Goal: Task Accomplishment & Management: Complete application form

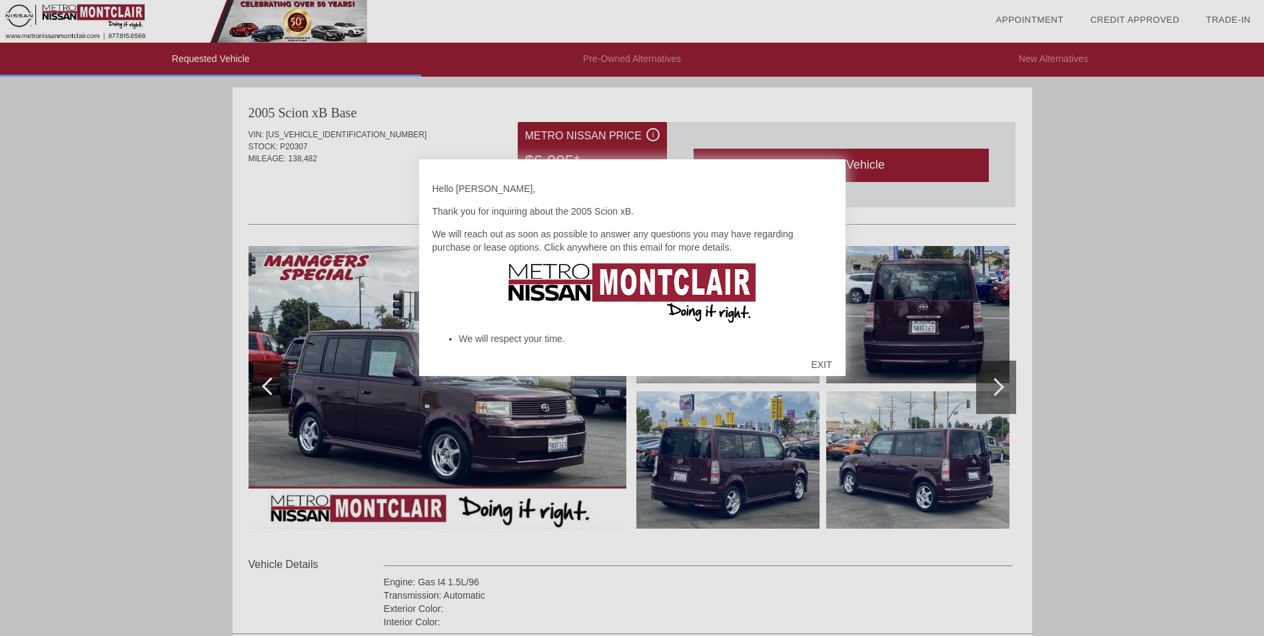
click at [824, 364] on div "EXIT" at bounding box center [821, 365] width 47 height 40
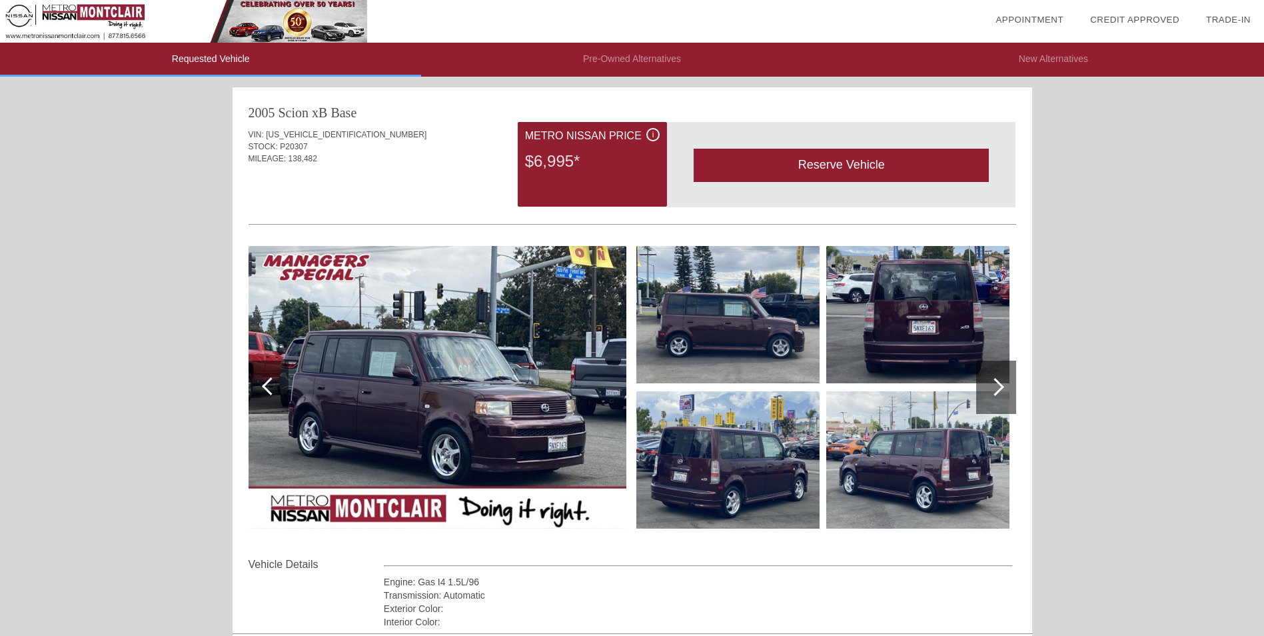
click at [991, 380] on div at bounding box center [996, 387] width 40 height 53
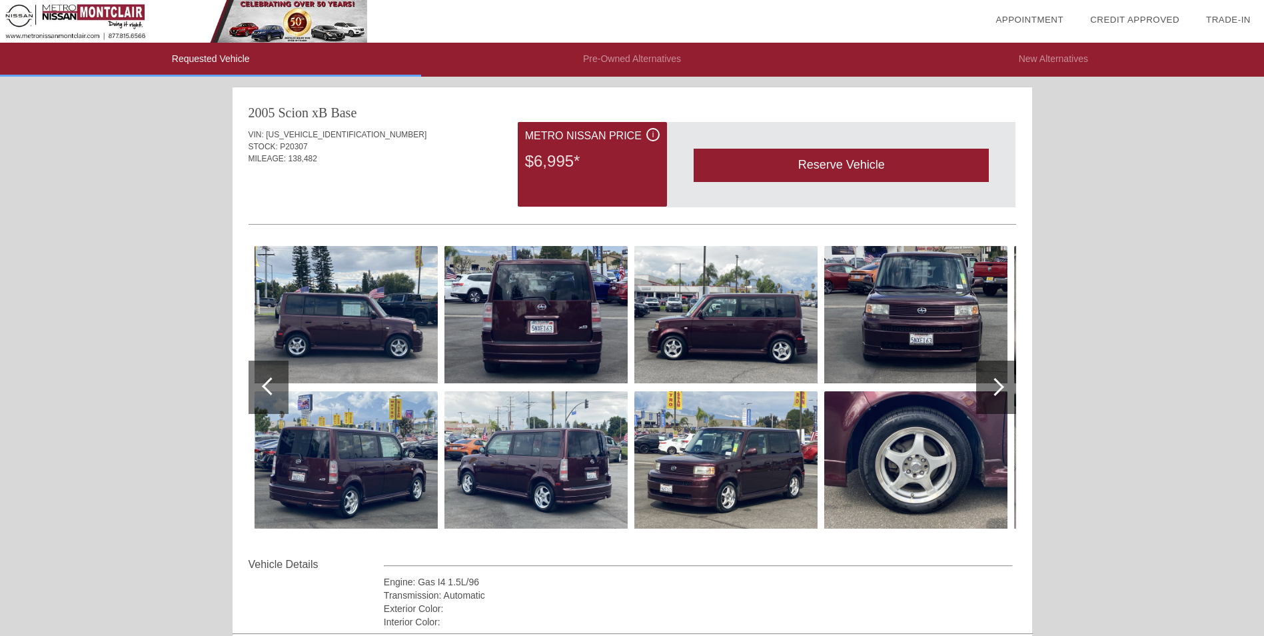
click at [991, 380] on div at bounding box center [996, 387] width 40 height 53
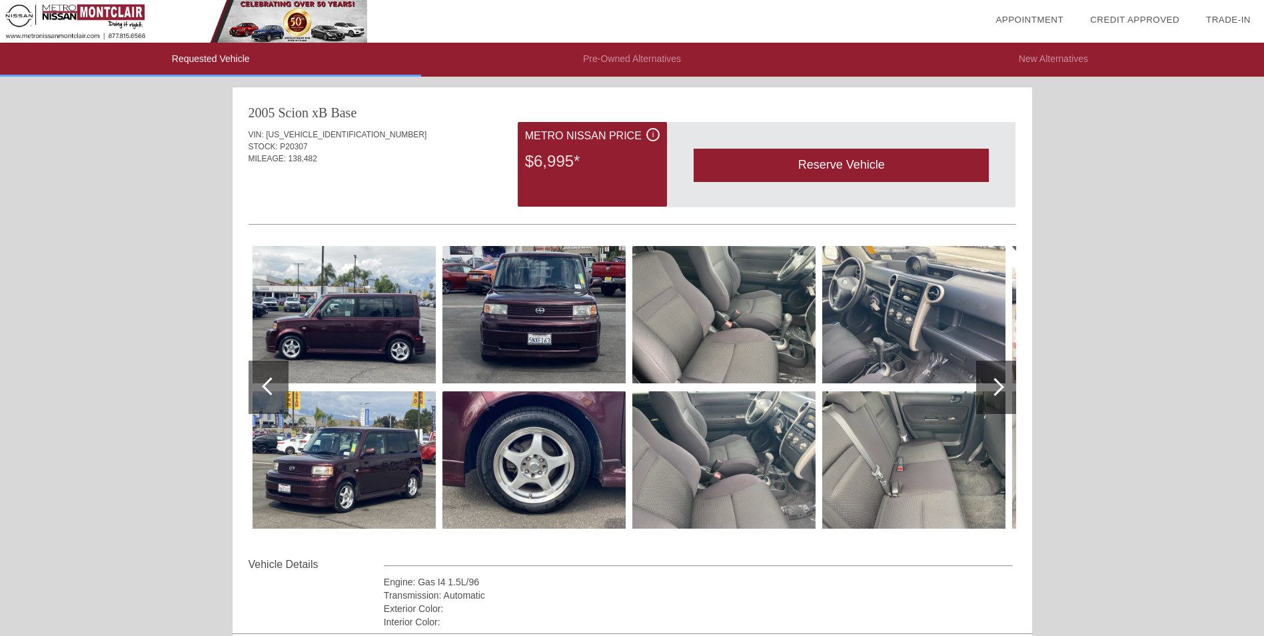
click at [991, 380] on div at bounding box center [996, 387] width 40 height 53
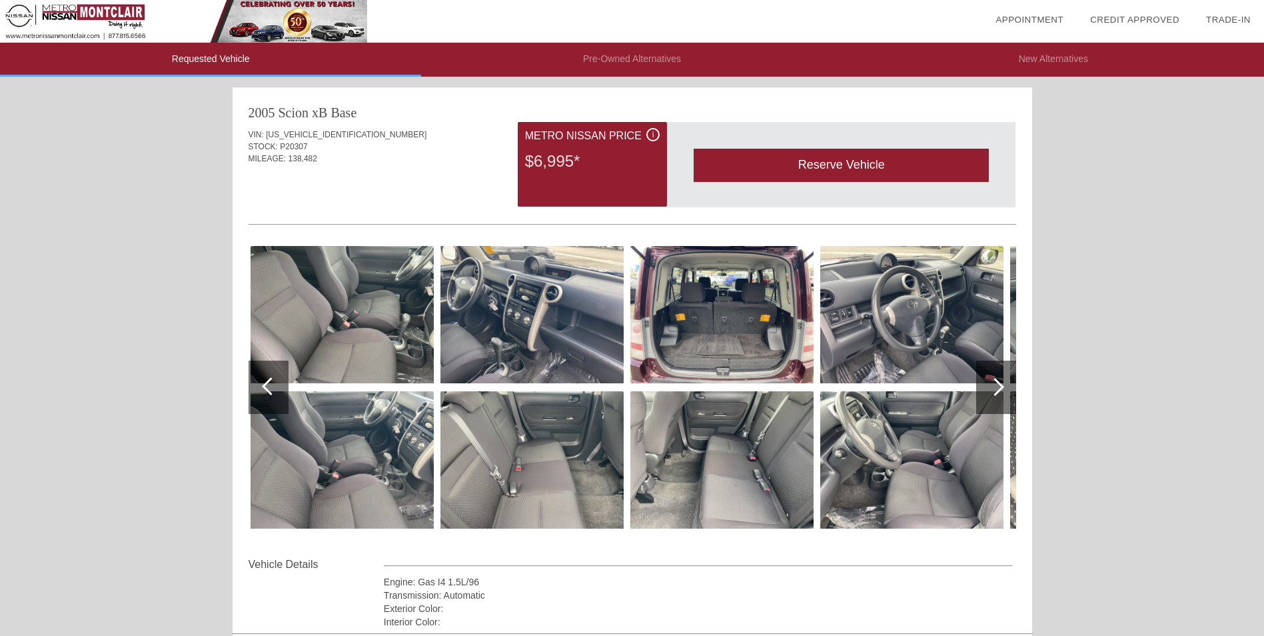
click at [991, 380] on div at bounding box center [996, 387] width 40 height 53
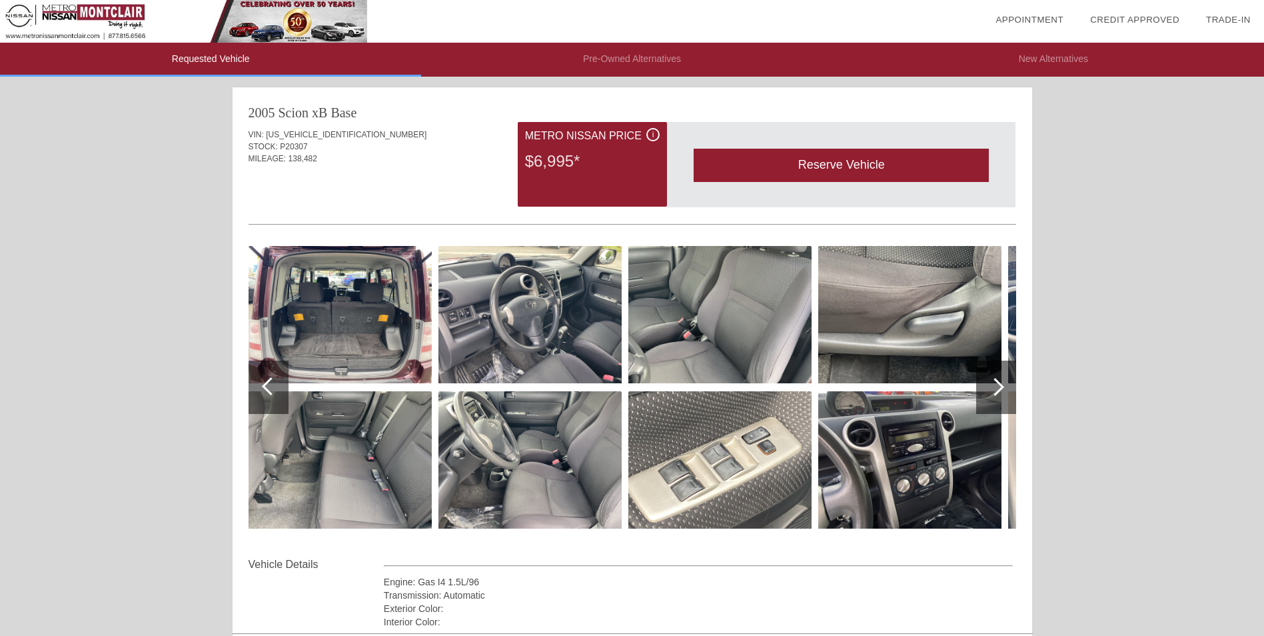
click at [180, 206] on div "Requested Vehicle Pre-Owned Alternatives New Alternatives date_range Appointmen…" at bounding box center [632, 461] width 1264 height 923
click at [645, 60] on li "Pre-Owned Alternatives" at bounding box center [631, 60] width 421 height 34
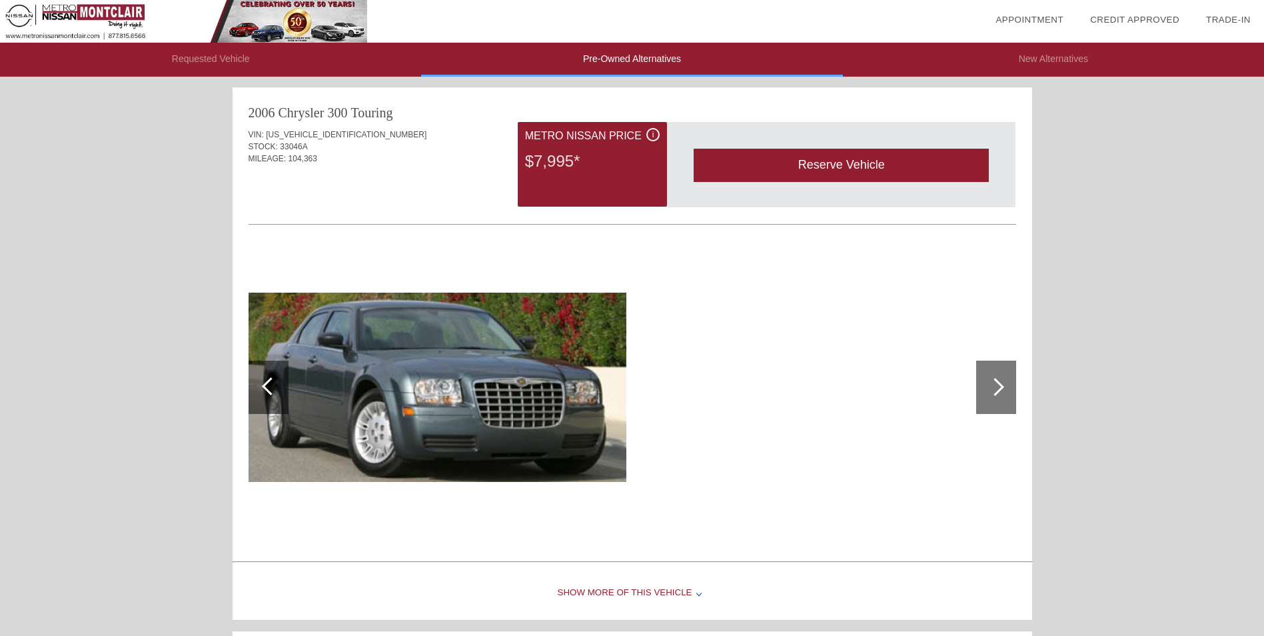
click at [645, 60] on li "Pre-Owned Alternatives" at bounding box center [631, 60] width 421 height 34
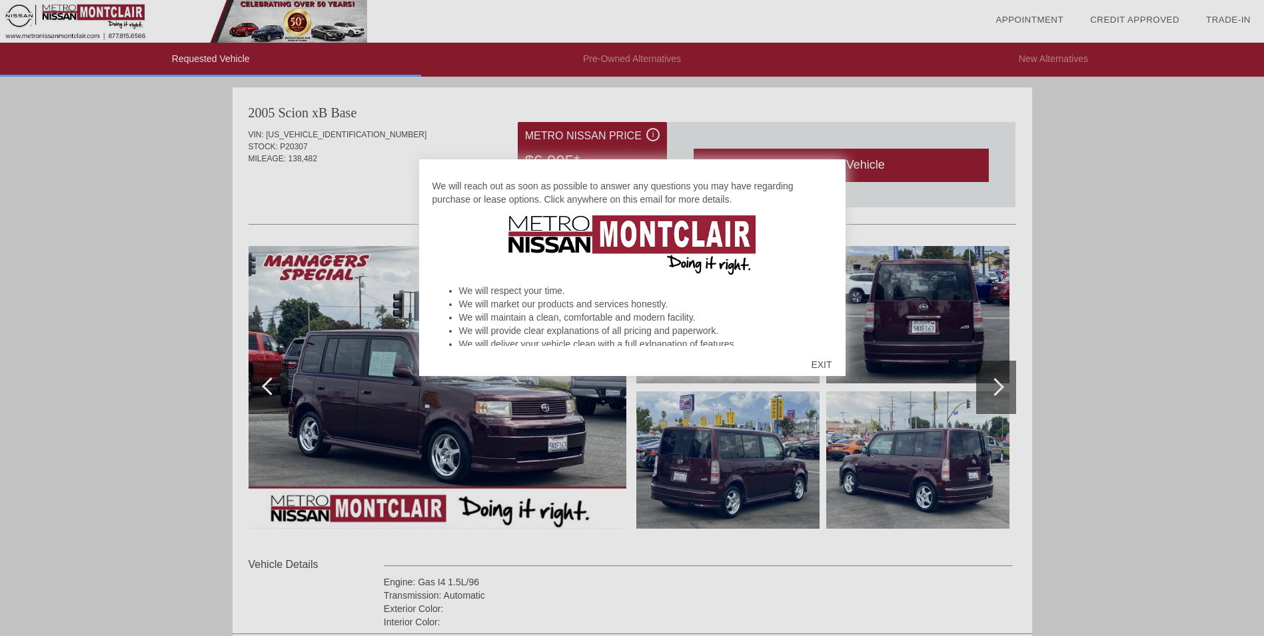
scroll to position [36, 0]
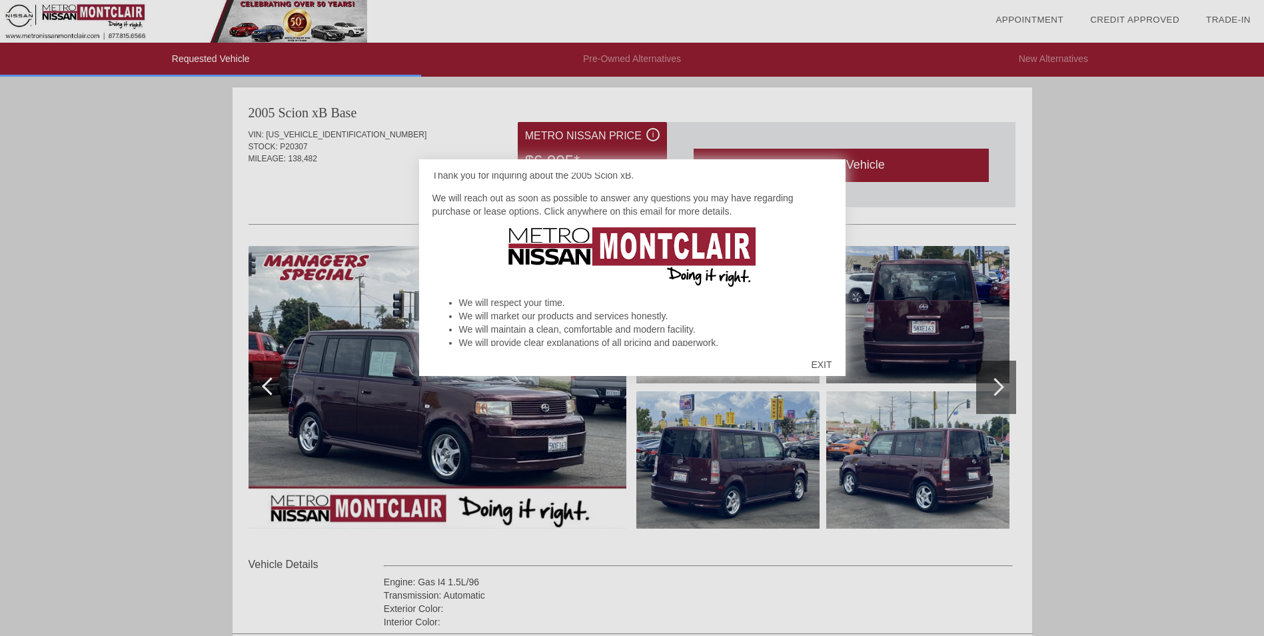
click at [826, 358] on div "EXIT" at bounding box center [821, 365] width 47 height 40
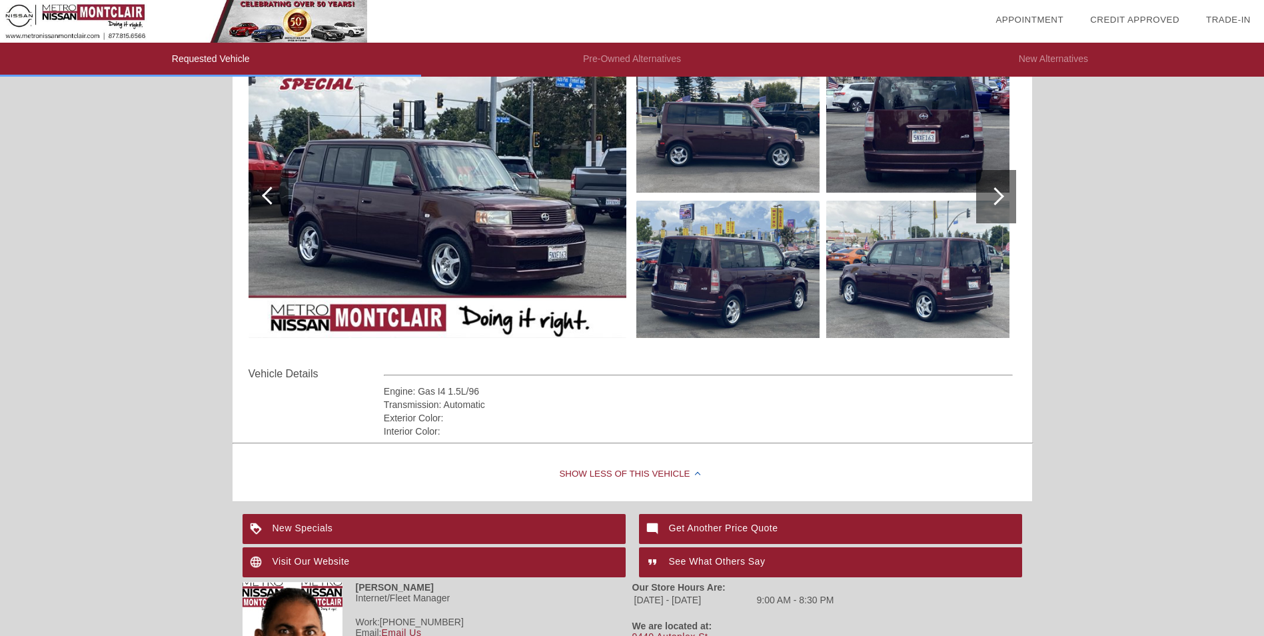
scroll to position [0, 0]
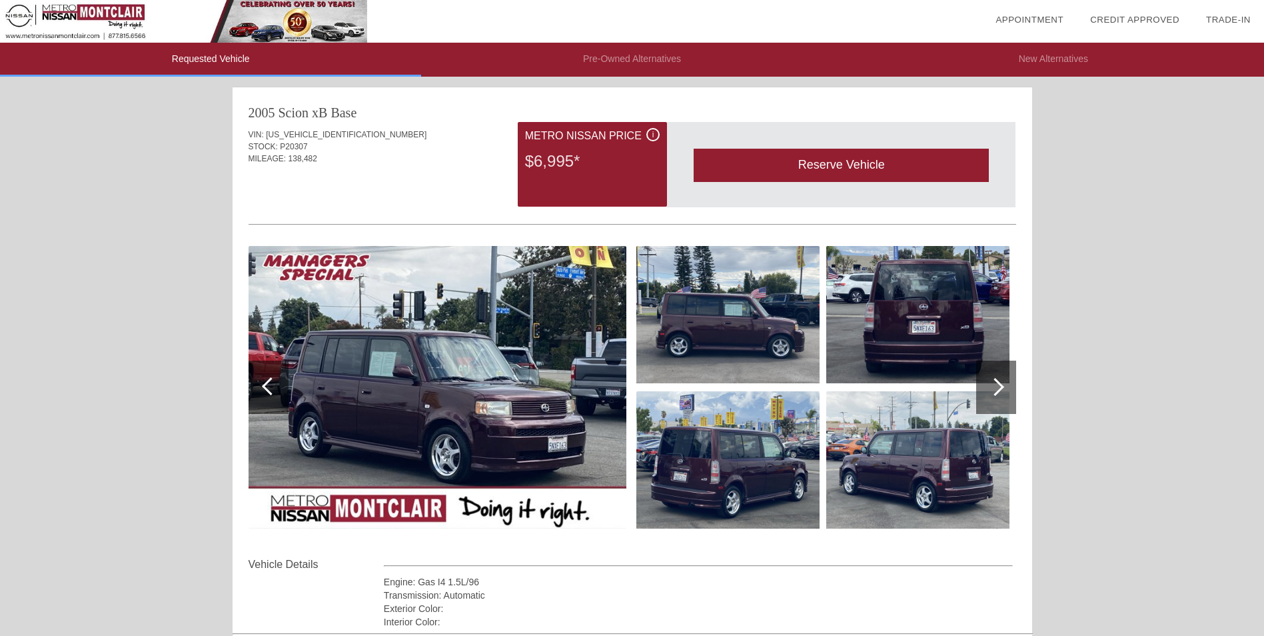
click at [991, 402] on div at bounding box center [996, 387] width 40 height 53
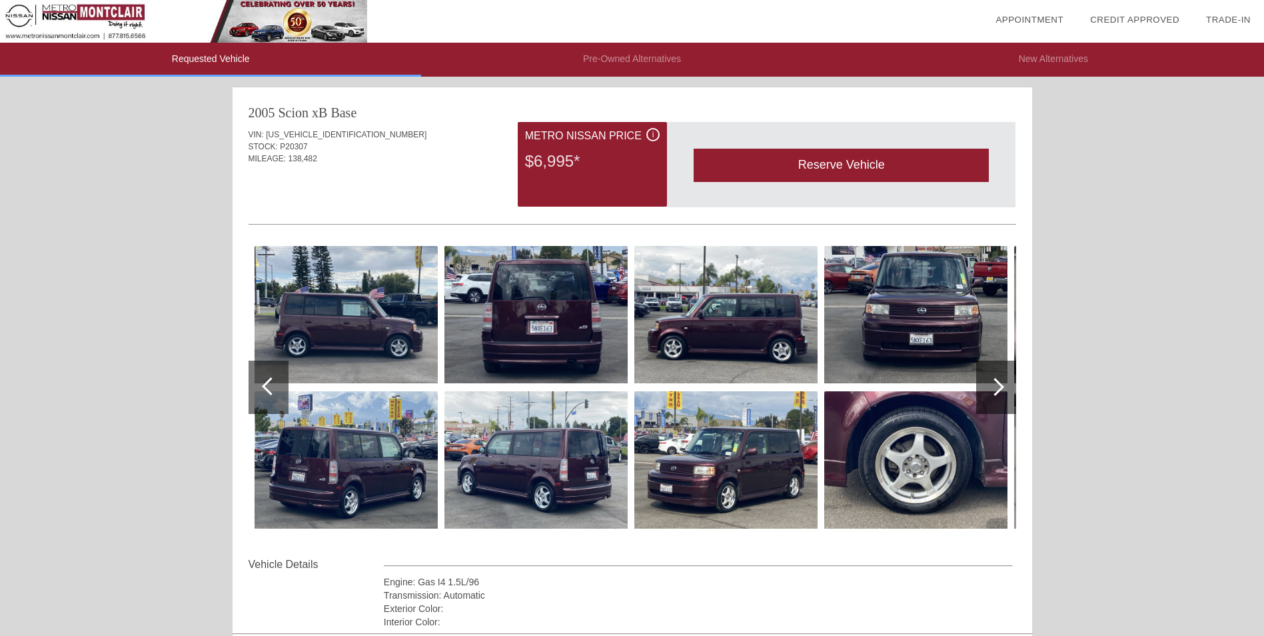
click at [991, 401] on div at bounding box center [996, 387] width 40 height 53
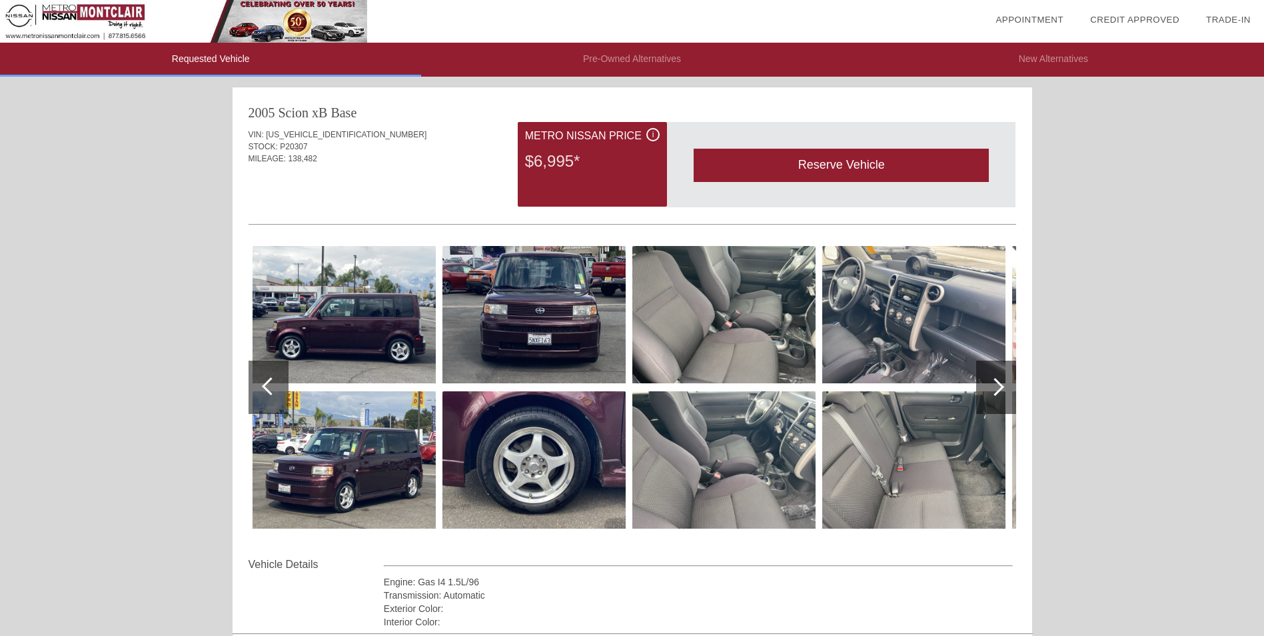
click at [991, 401] on div at bounding box center [996, 387] width 40 height 53
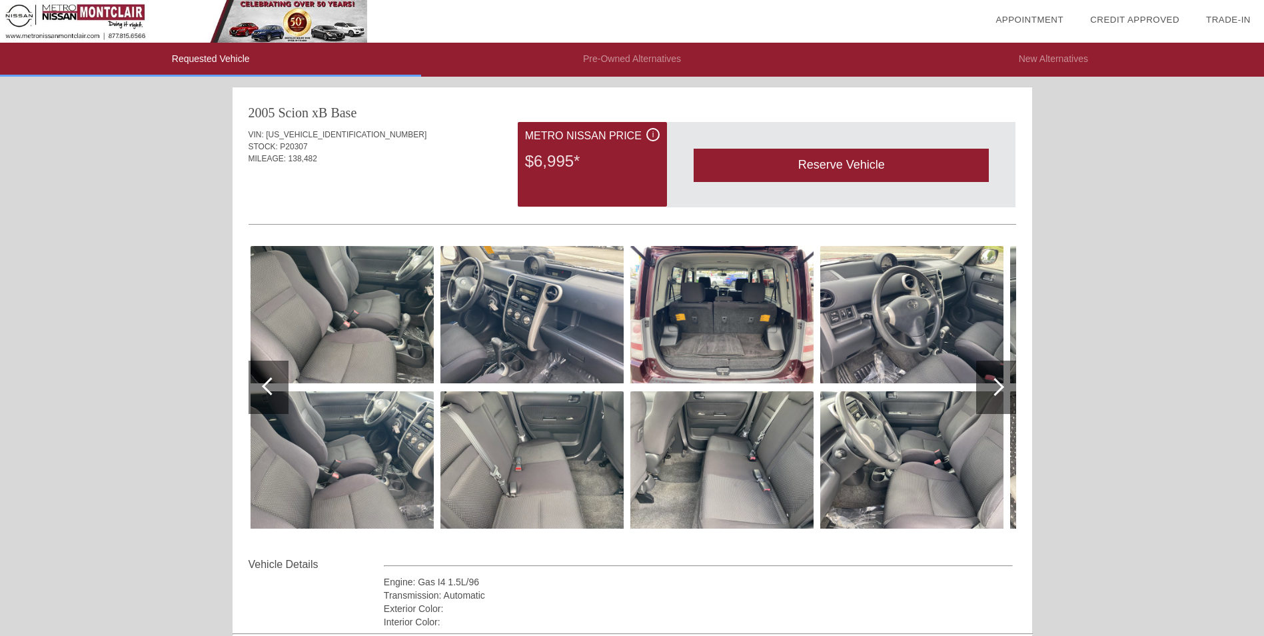
click at [991, 401] on div at bounding box center [996, 387] width 40 height 53
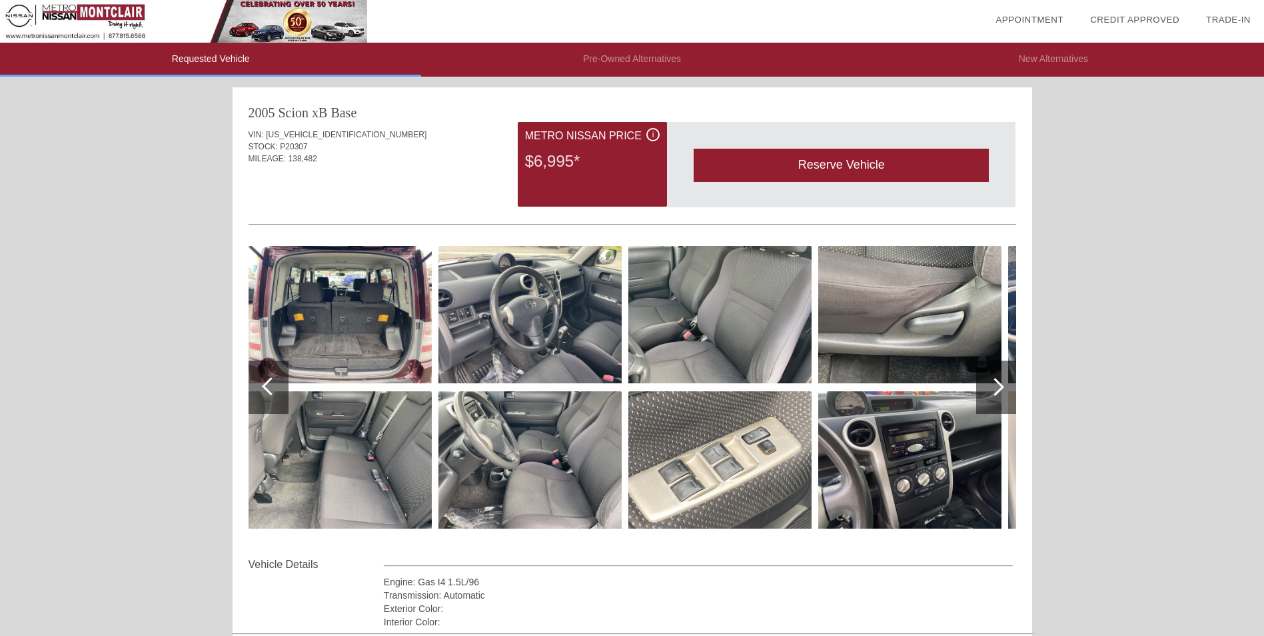
click at [991, 401] on div at bounding box center [996, 387] width 40 height 53
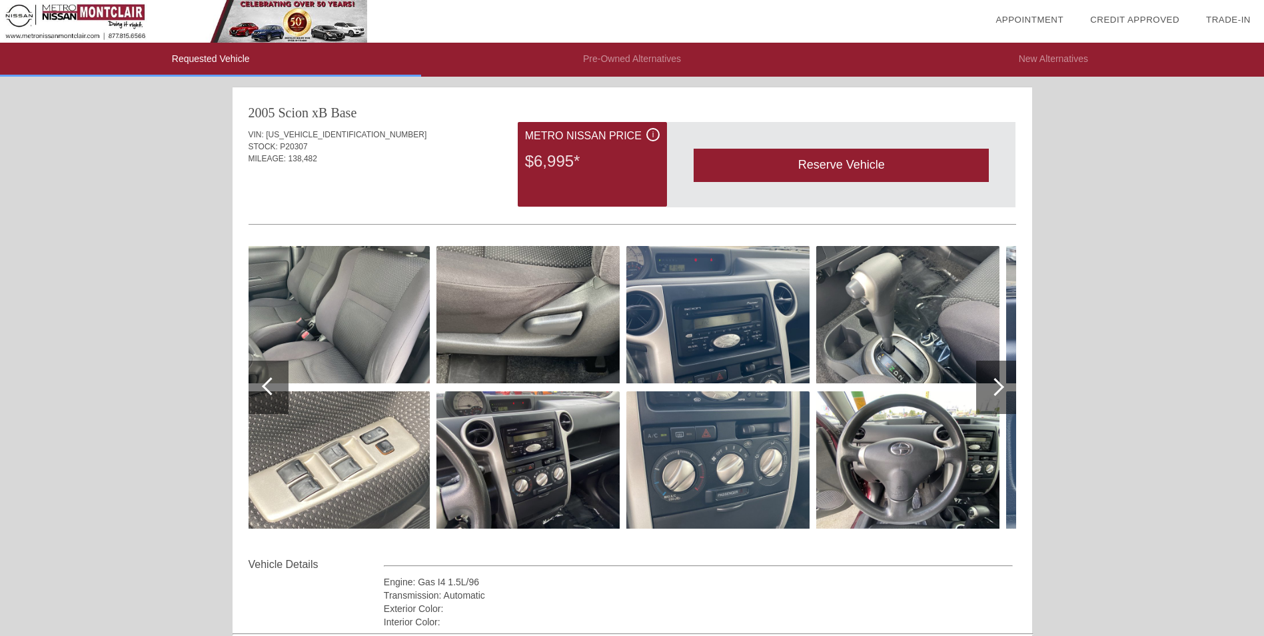
click at [991, 401] on div at bounding box center [996, 387] width 40 height 53
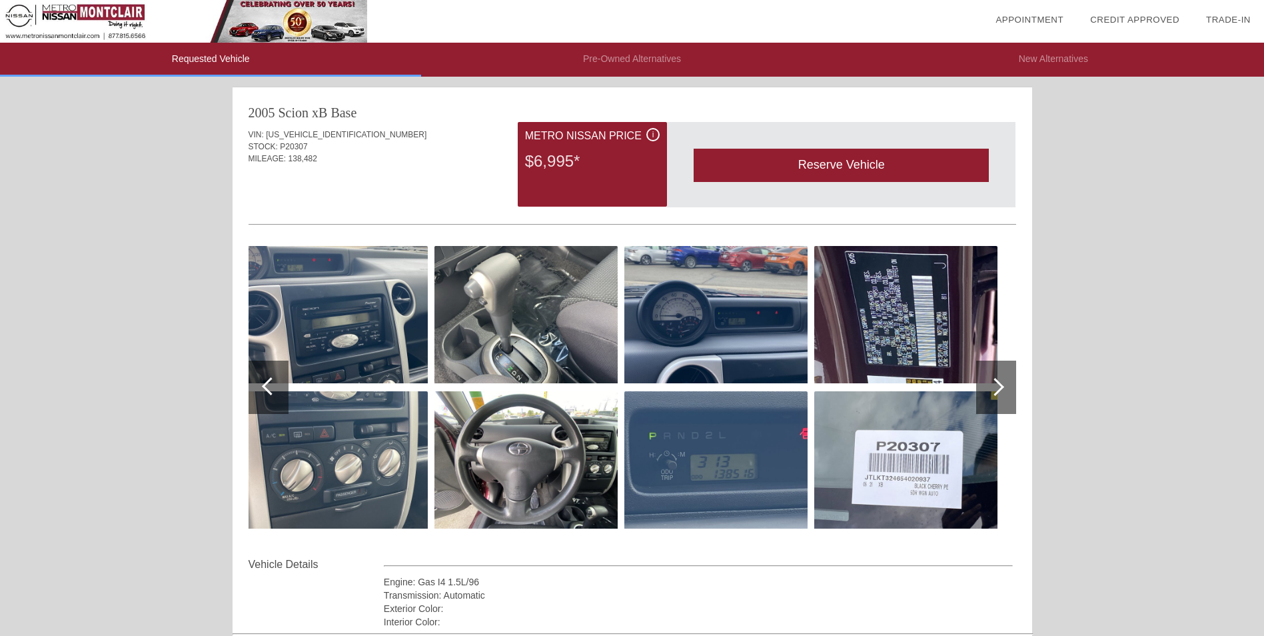
click at [369, 316] on img at bounding box center [336, 314] width 183 height 137
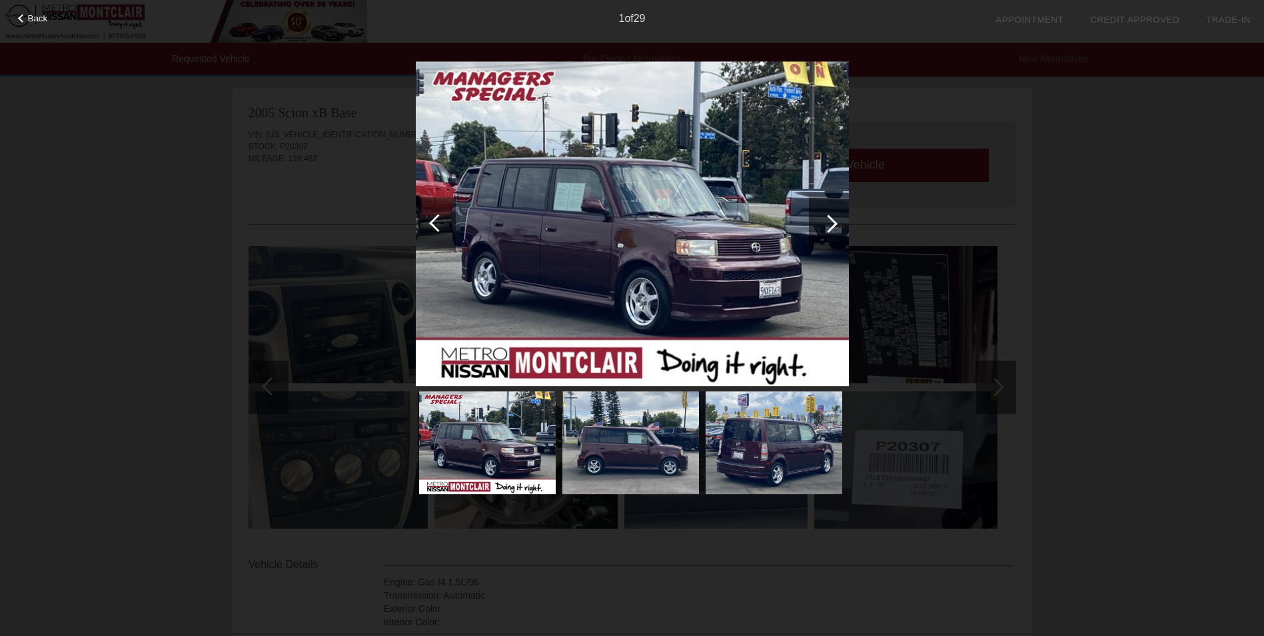
click at [834, 233] on div at bounding box center [829, 223] width 40 height 53
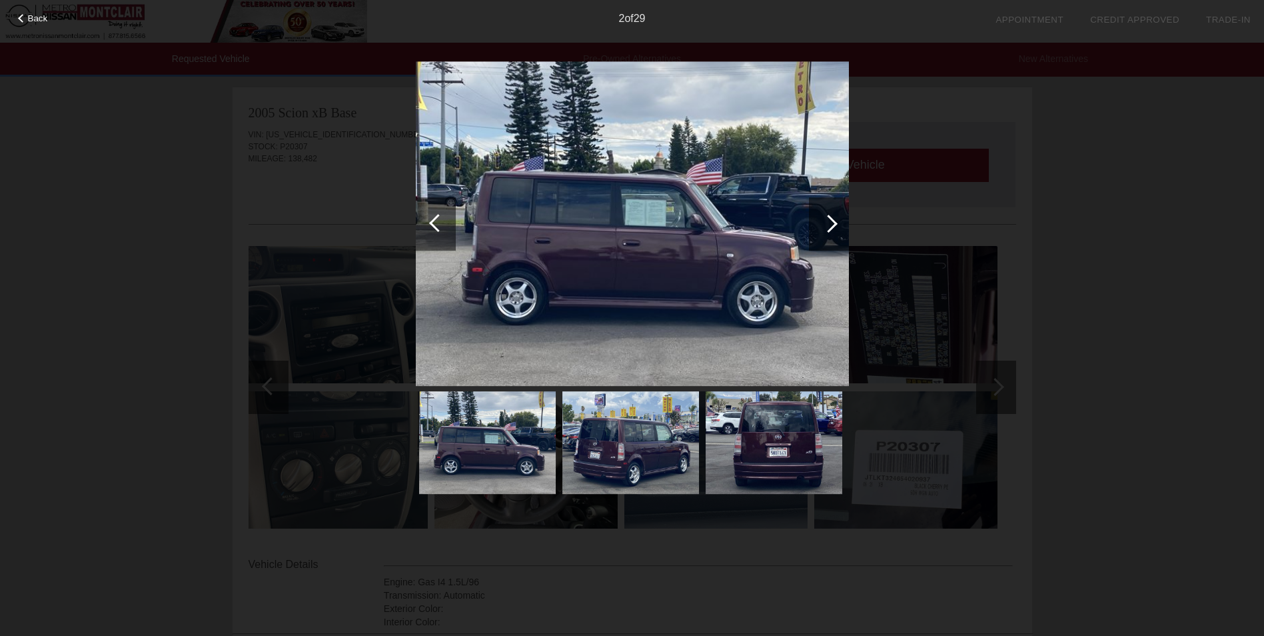
click at [834, 232] on div at bounding box center [829, 223] width 40 height 53
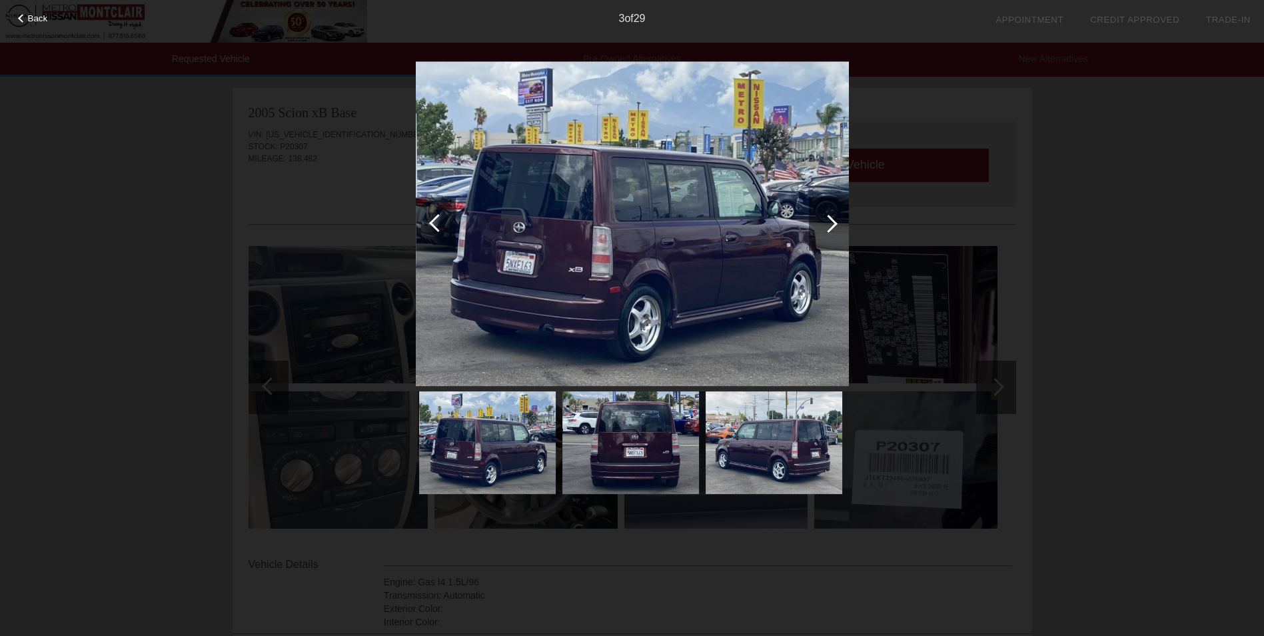
click at [834, 232] on div at bounding box center [829, 223] width 40 height 53
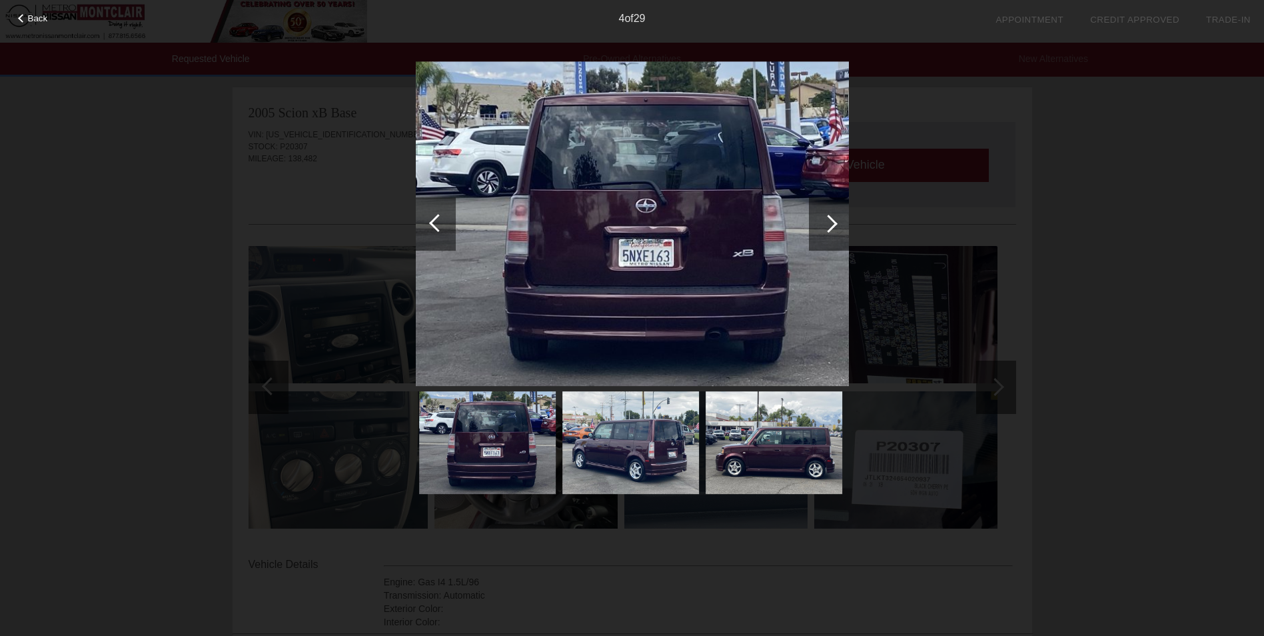
click at [834, 232] on div at bounding box center [829, 223] width 40 height 53
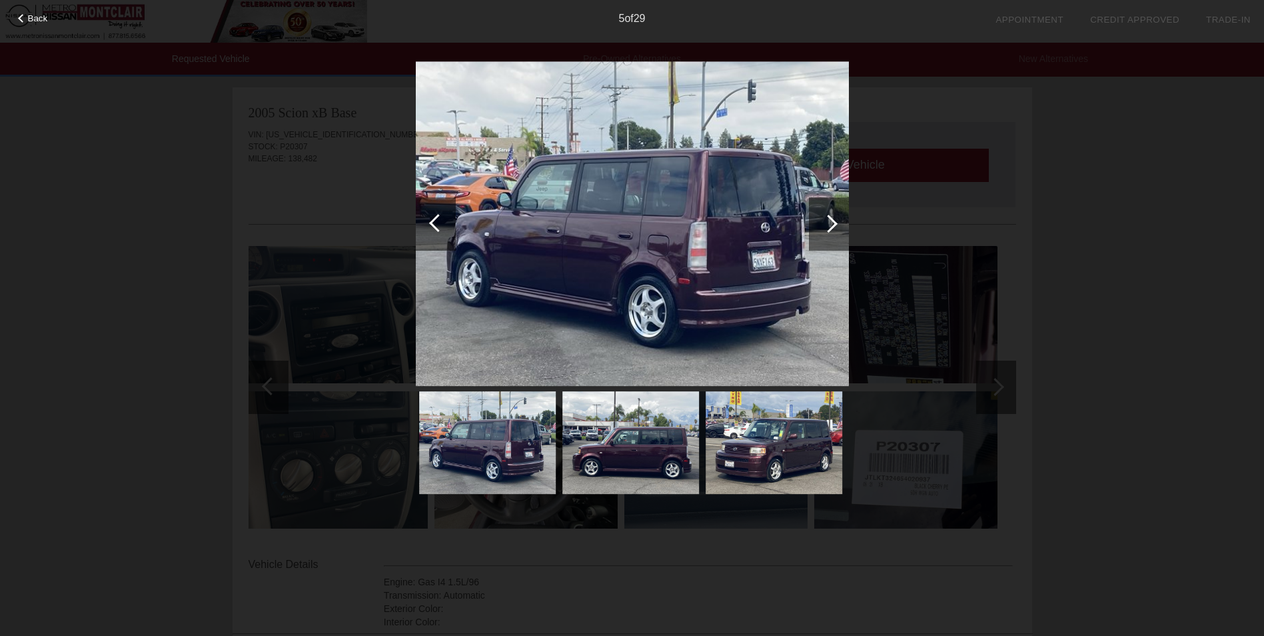
click at [834, 232] on div at bounding box center [829, 223] width 40 height 53
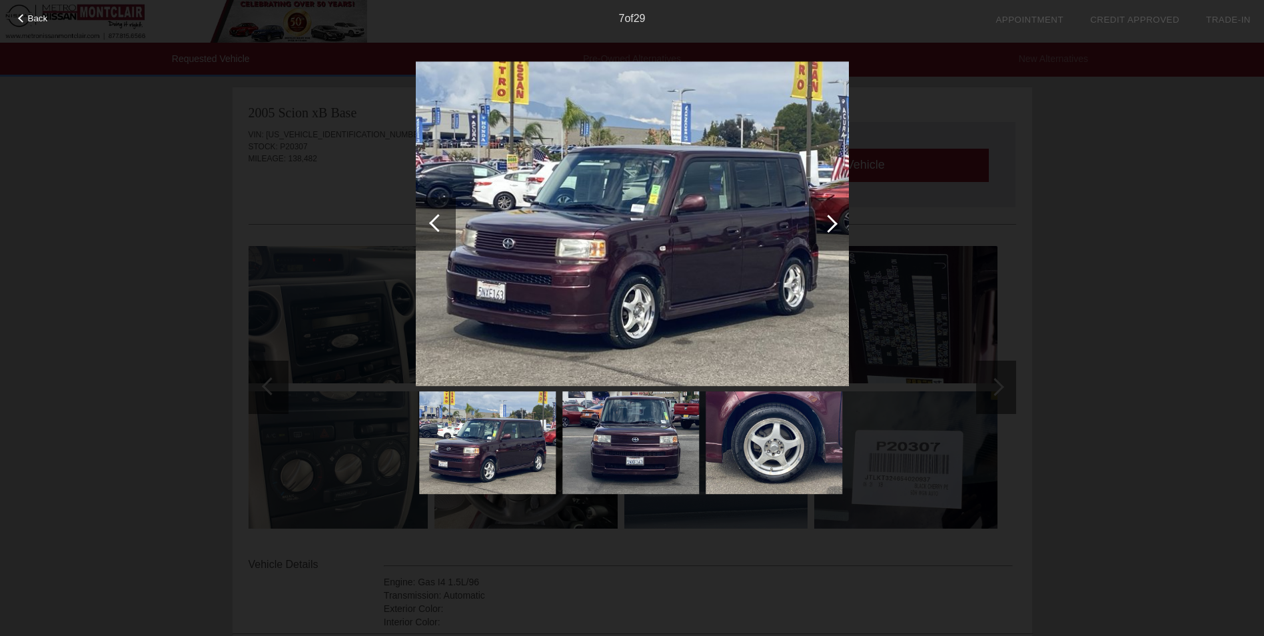
click at [834, 232] on div at bounding box center [829, 223] width 40 height 53
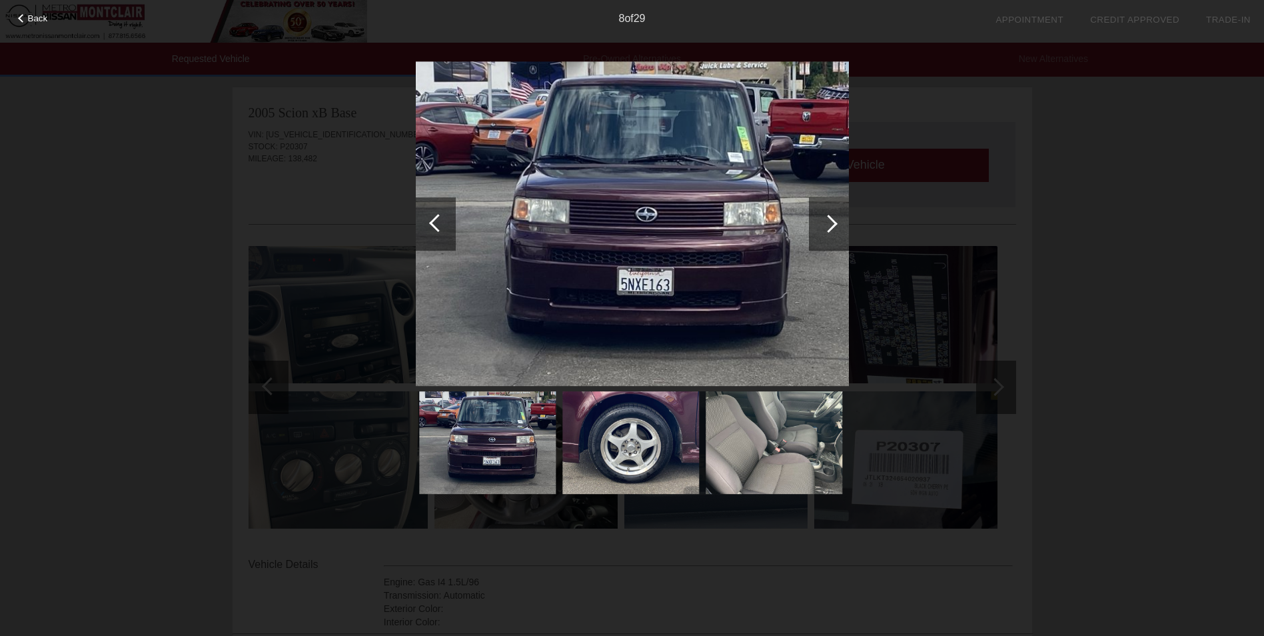
click at [834, 232] on div at bounding box center [829, 223] width 40 height 53
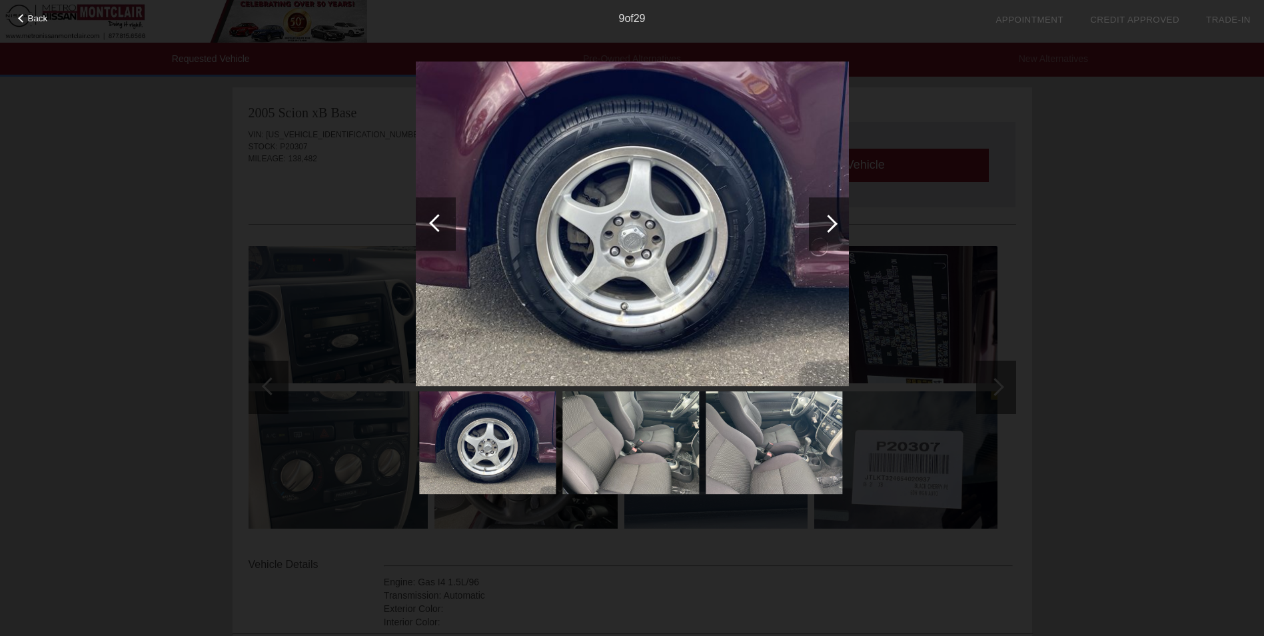
click at [834, 232] on div at bounding box center [829, 223] width 40 height 53
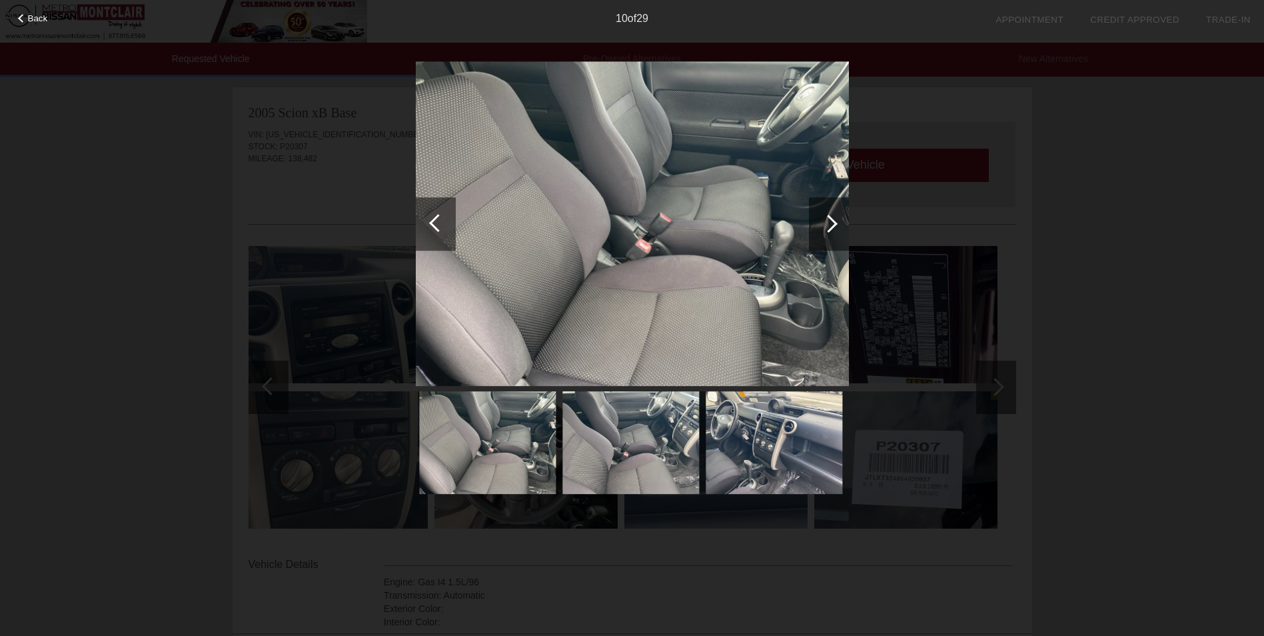
click at [834, 232] on div at bounding box center [829, 223] width 40 height 53
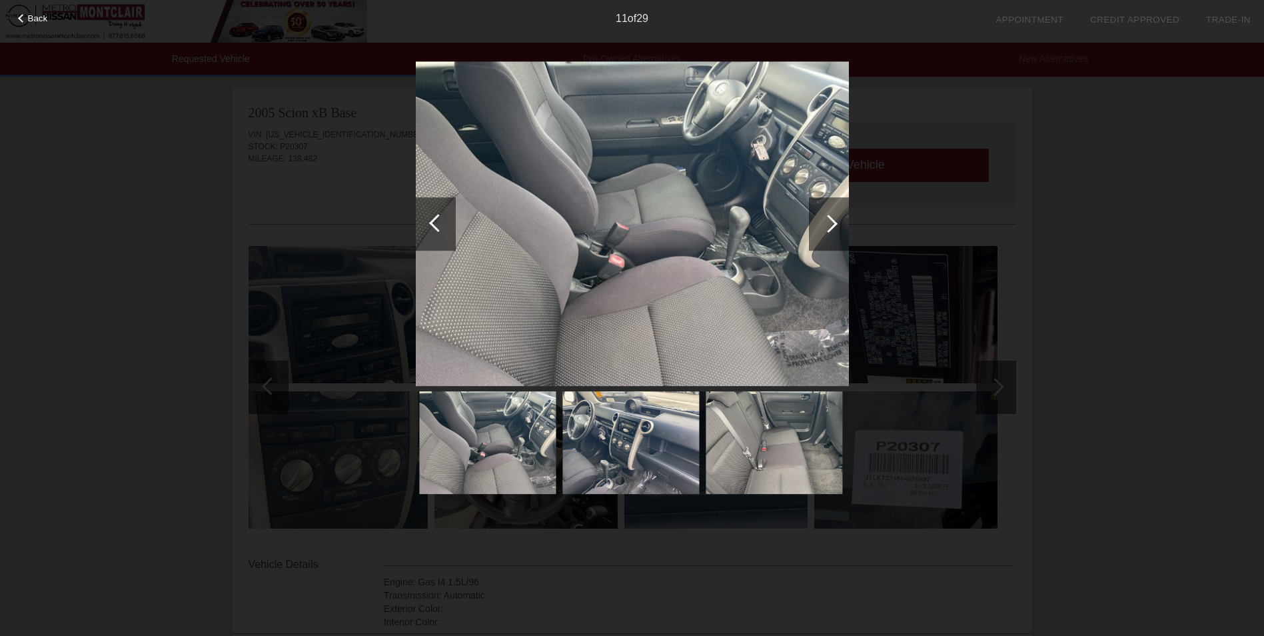
click at [834, 232] on div at bounding box center [829, 223] width 40 height 53
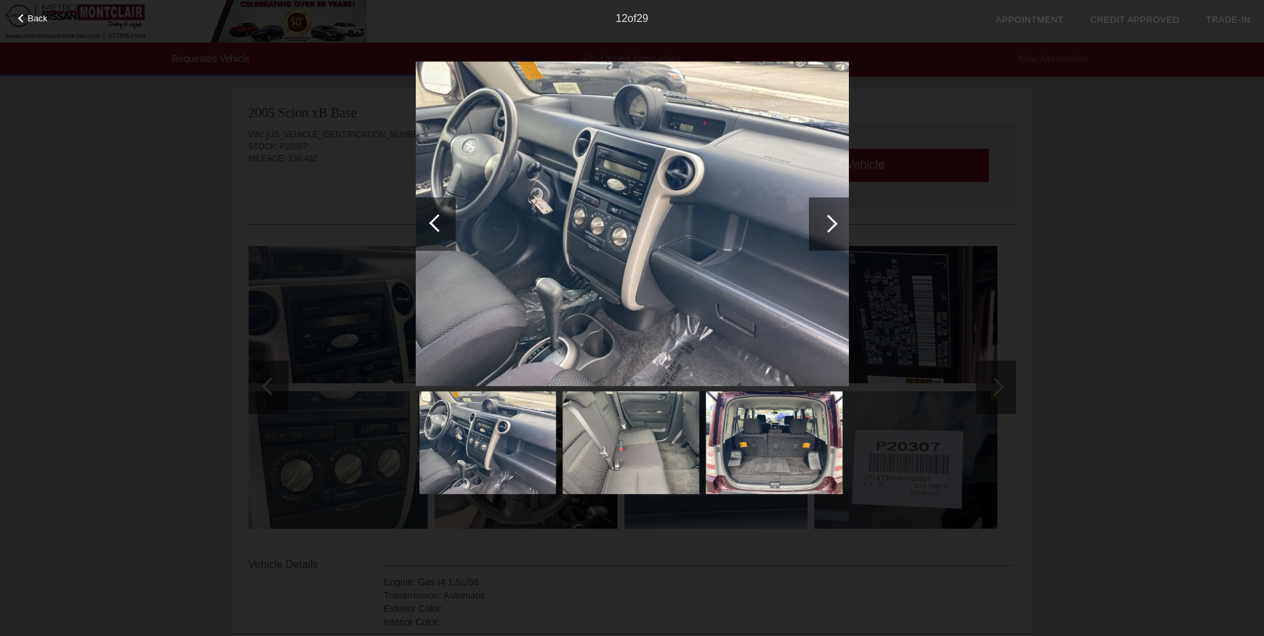
click at [834, 232] on div at bounding box center [829, 223] width 40 height 53
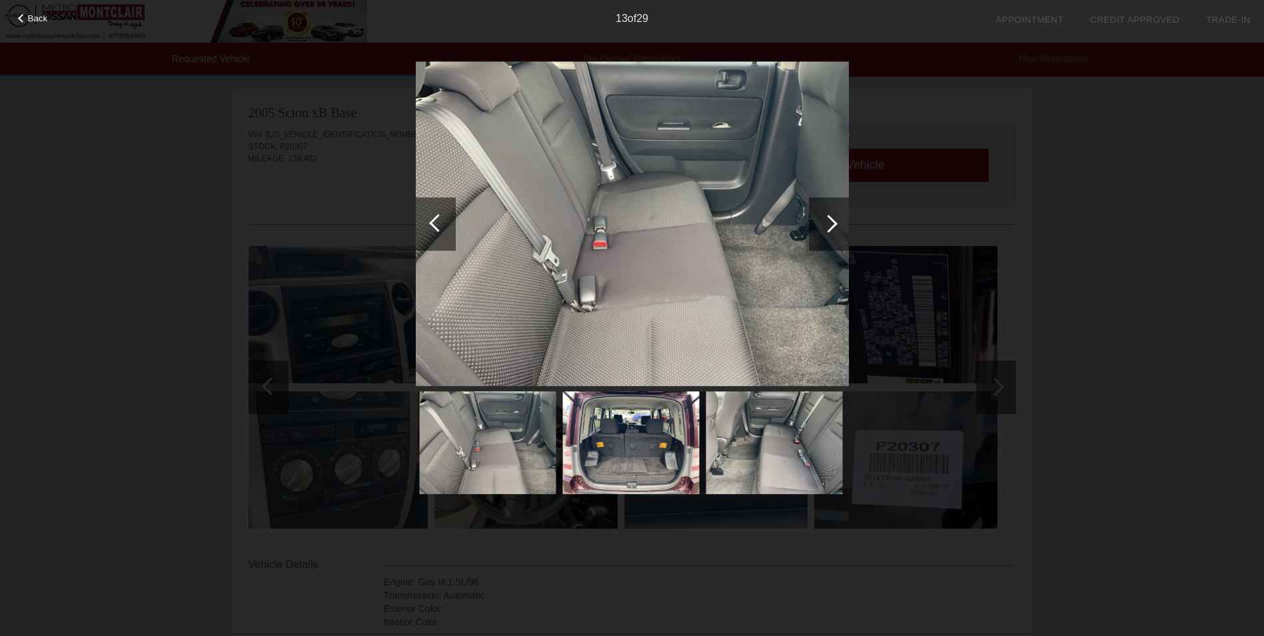
click at [834, 232] on div at bounding box center [829, 223] width 40 height 53
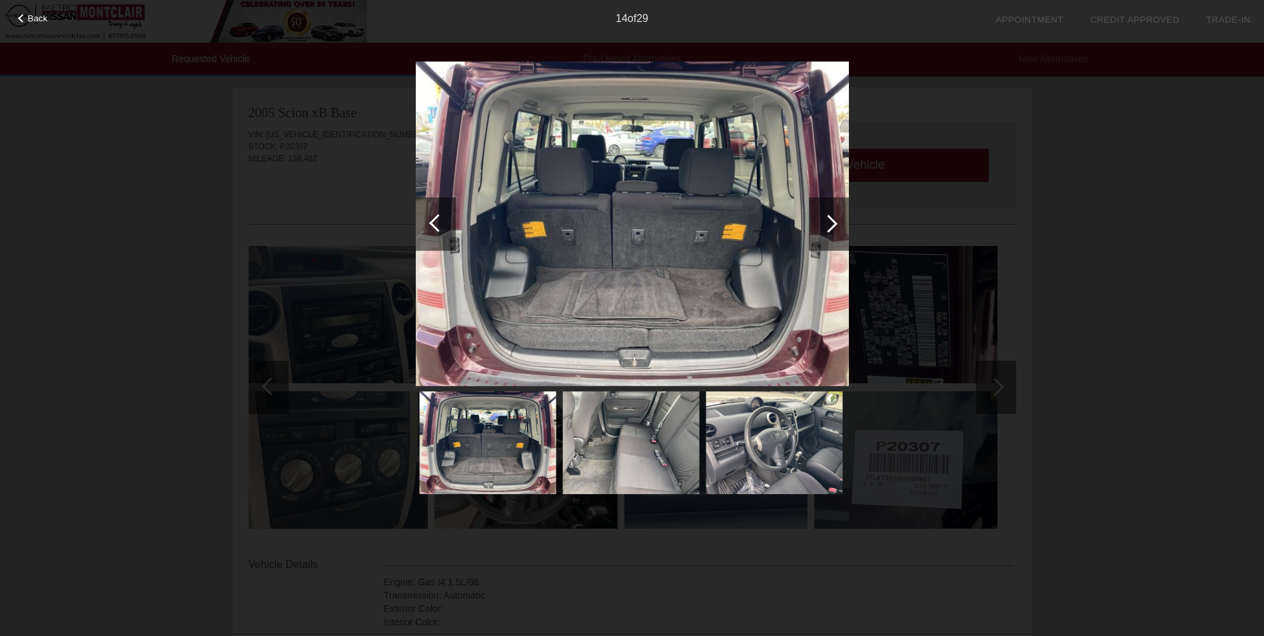
click at [834, 232] on div at bounding box center [829, 223] width 40 height 53
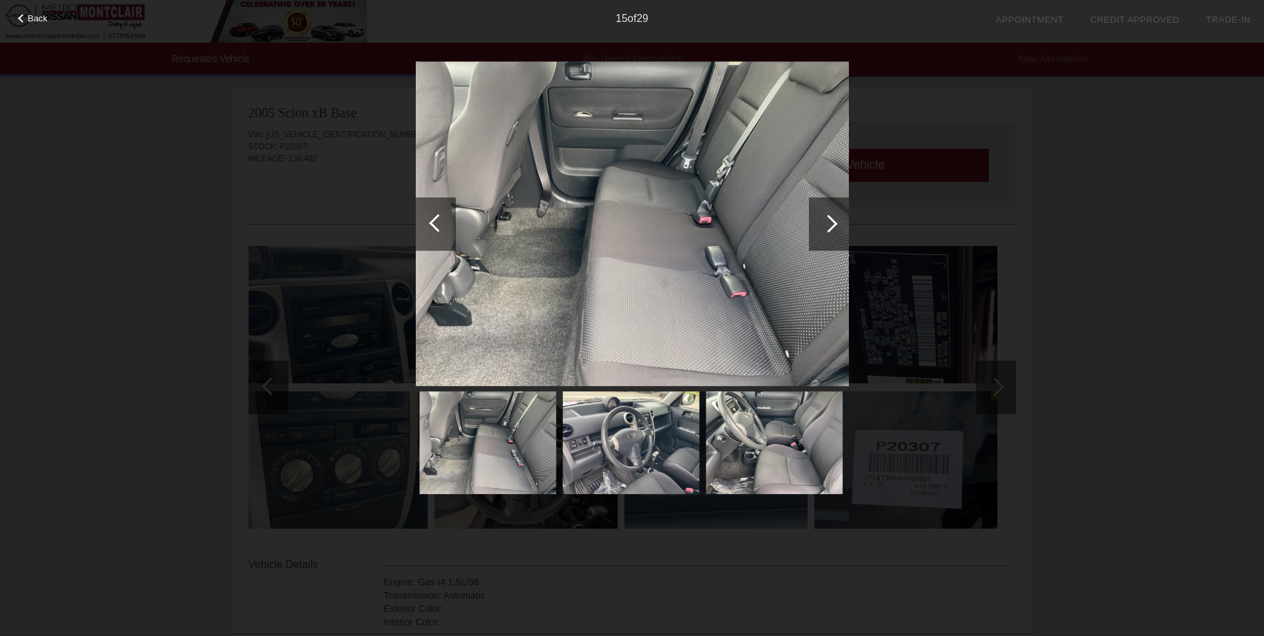
click at [834, 232] on div at bounding box center [829, 223] width 40 height 53
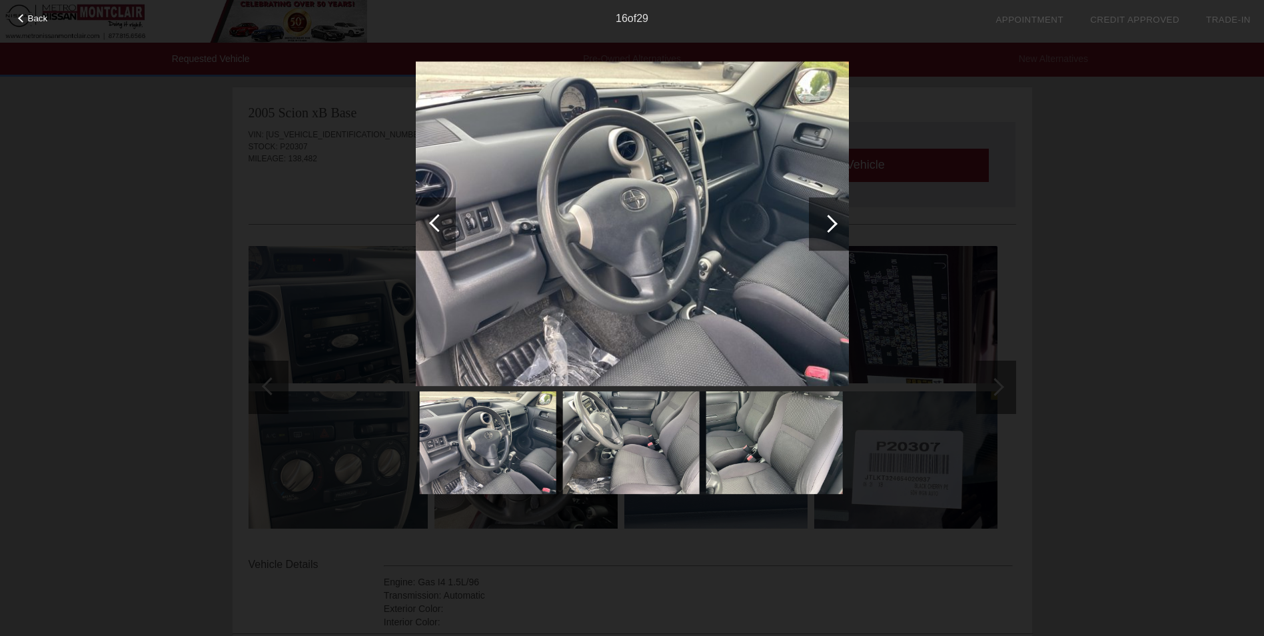
click at [834, 232] on div at bounding box center [829, 223] width 40 height 53
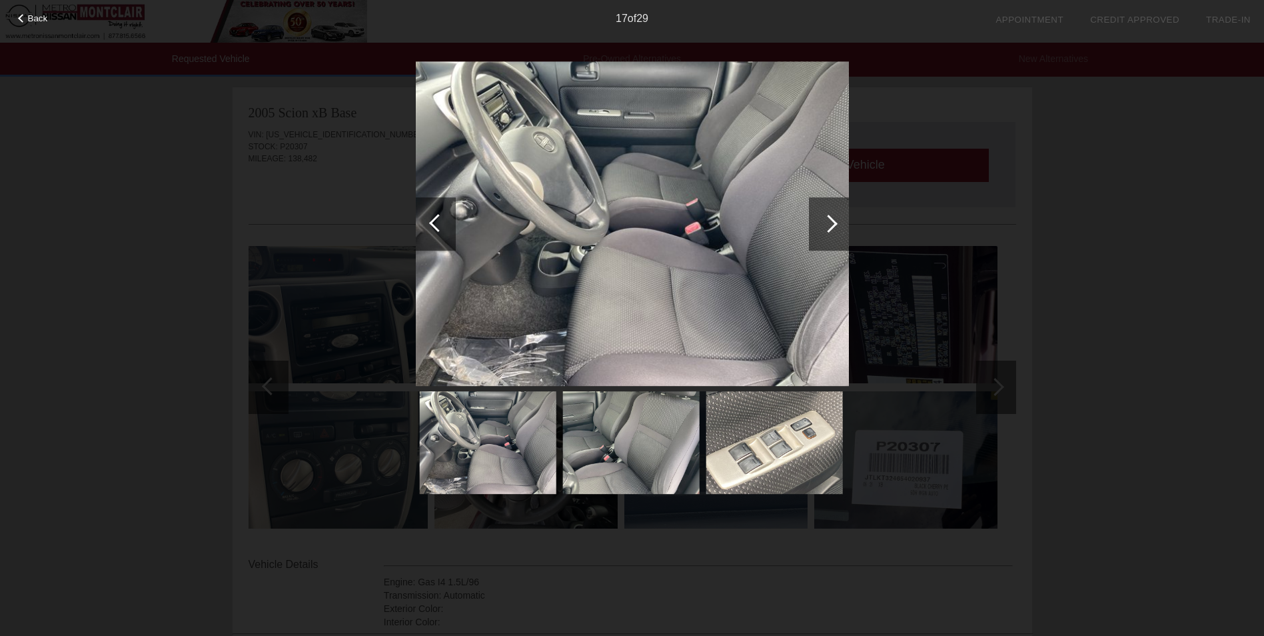
click at [834, 232] on div at bounding box center [829, 223] width 40 height 53
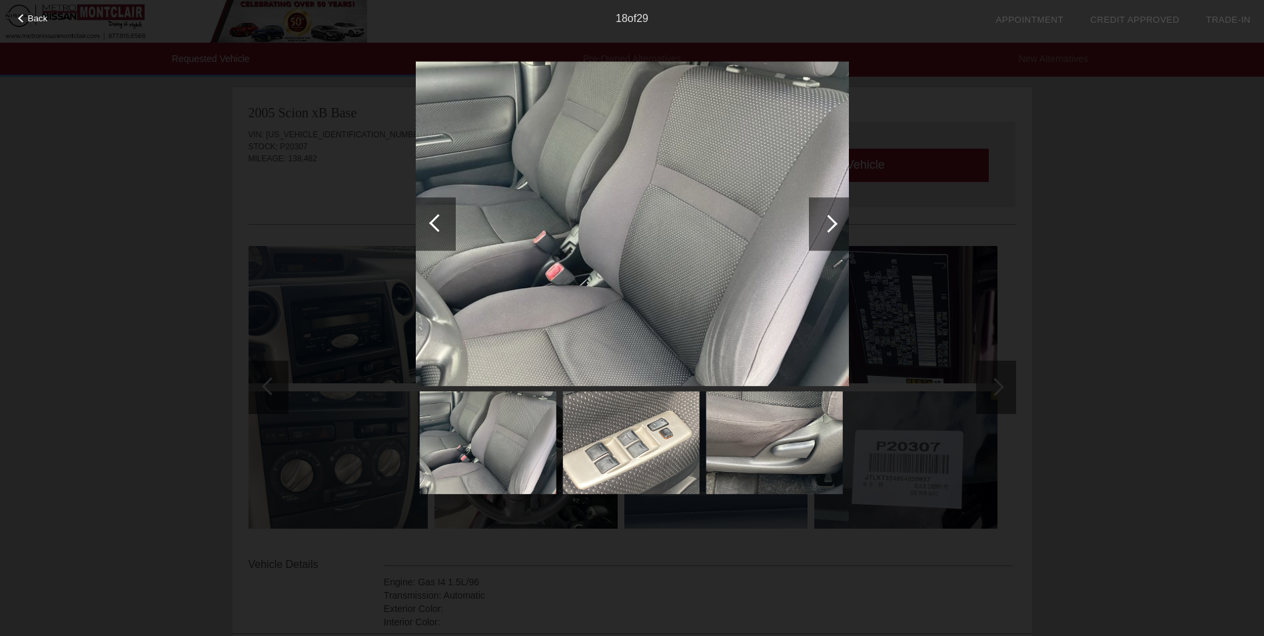
click at [834, 232] on div at bounding box center [829, 223] width 40 height 53
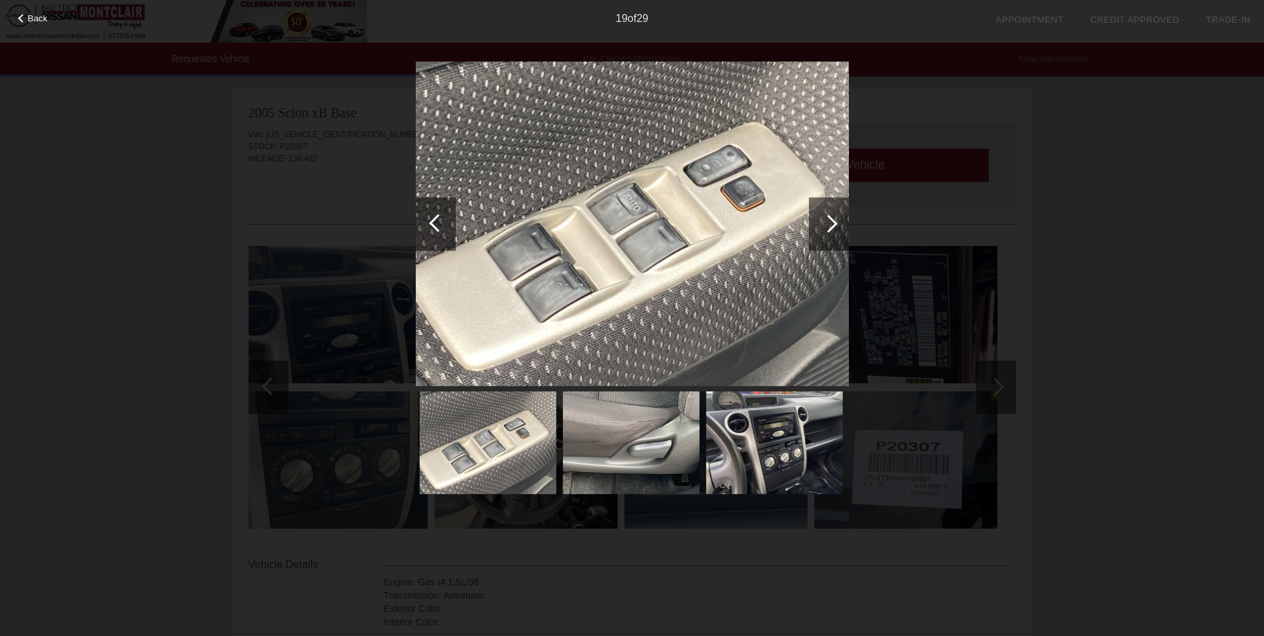
click at [434, 210] on div at bounding box center [436, 223] width 40 height 53
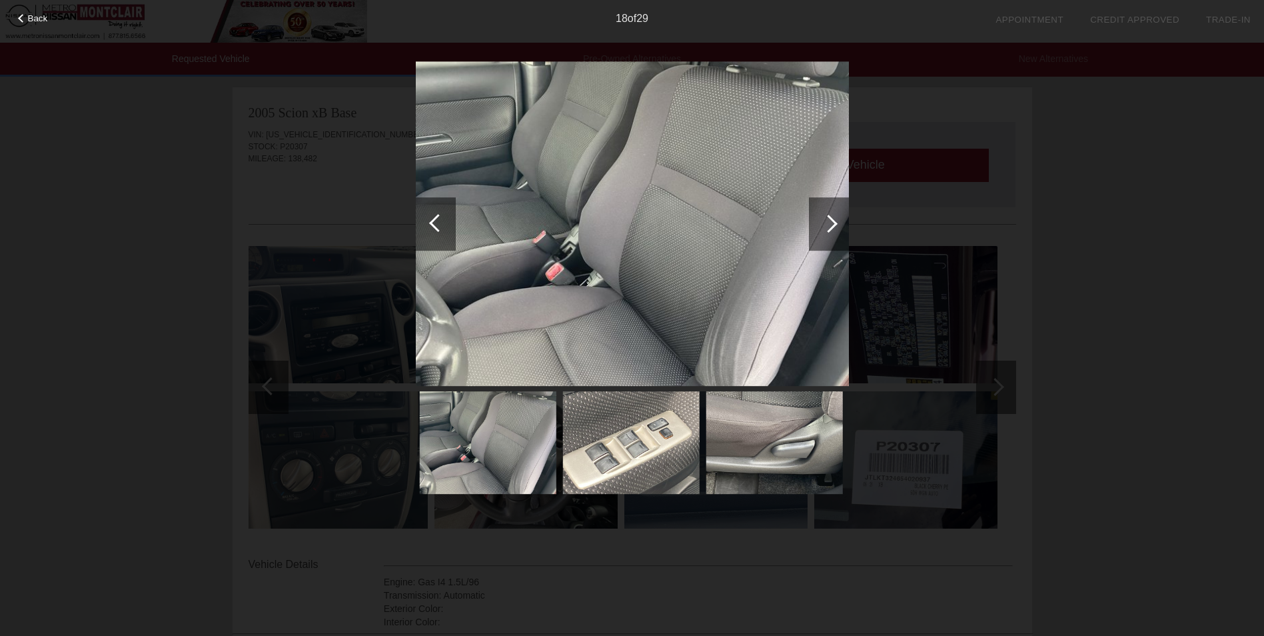
click at [823, 223] on div at bounding box center [829, 224] width 18 height 18
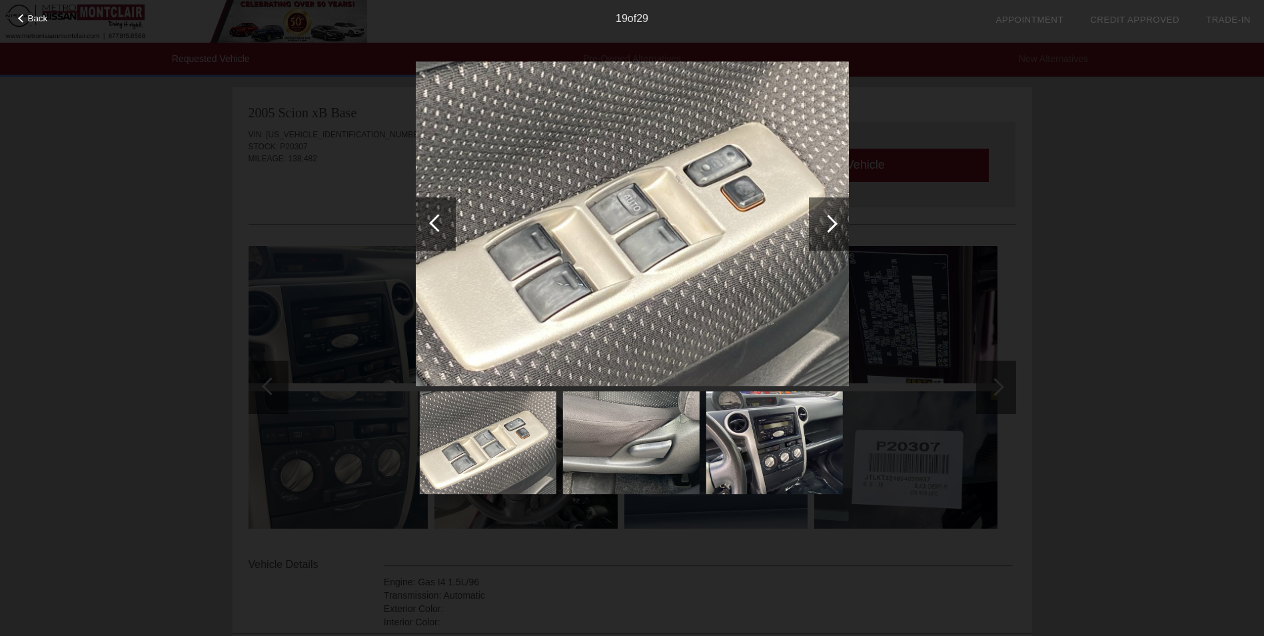
click at [823, 223] on div at bounding box center [829, 224] width 18 height 18
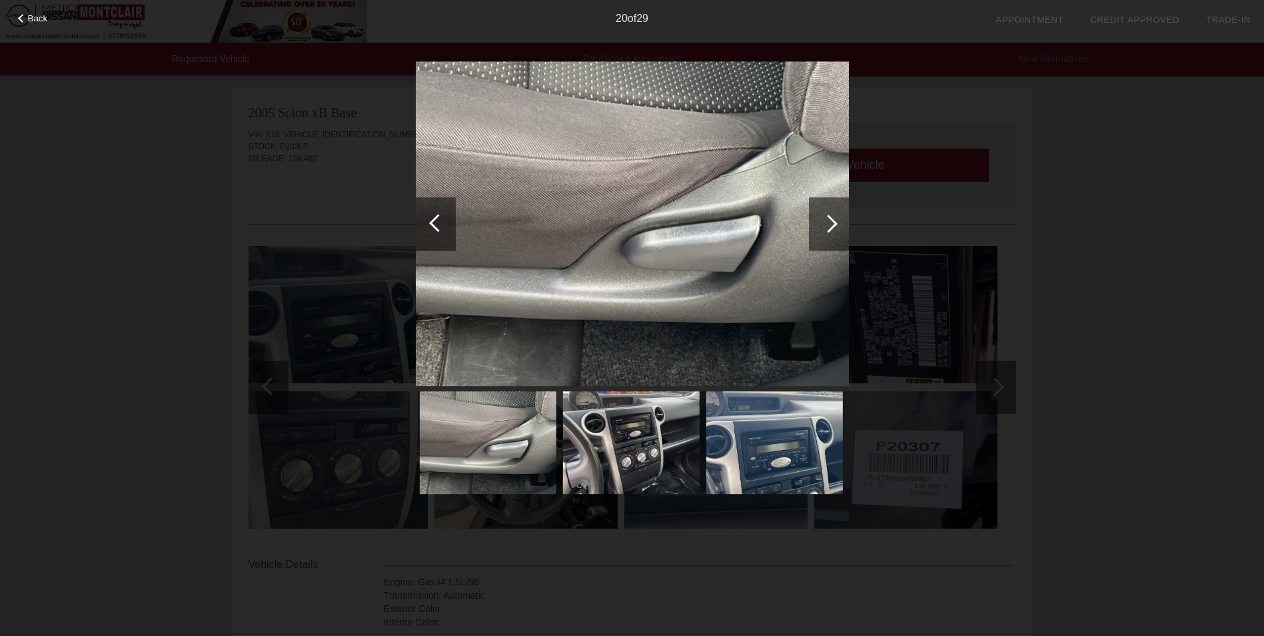
click at [823, 223] on div at bounding box center [829, 224] width 18 height 18
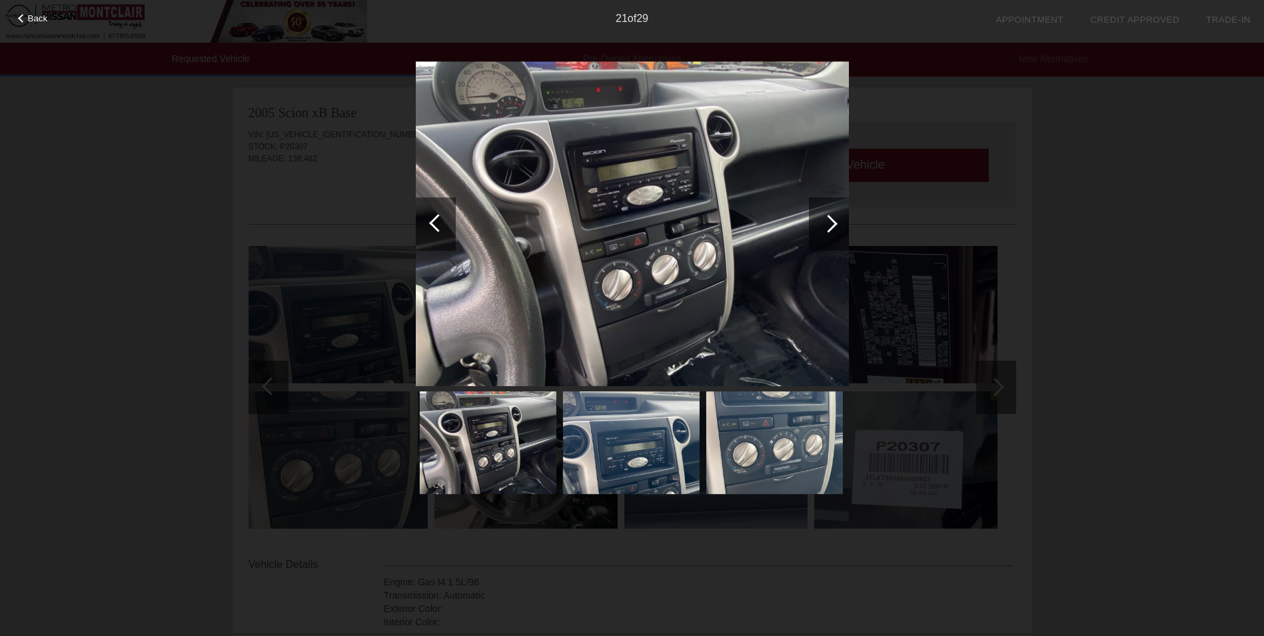
click at [823, 223] on div at bounding box center [829, 224] width 18 height 18
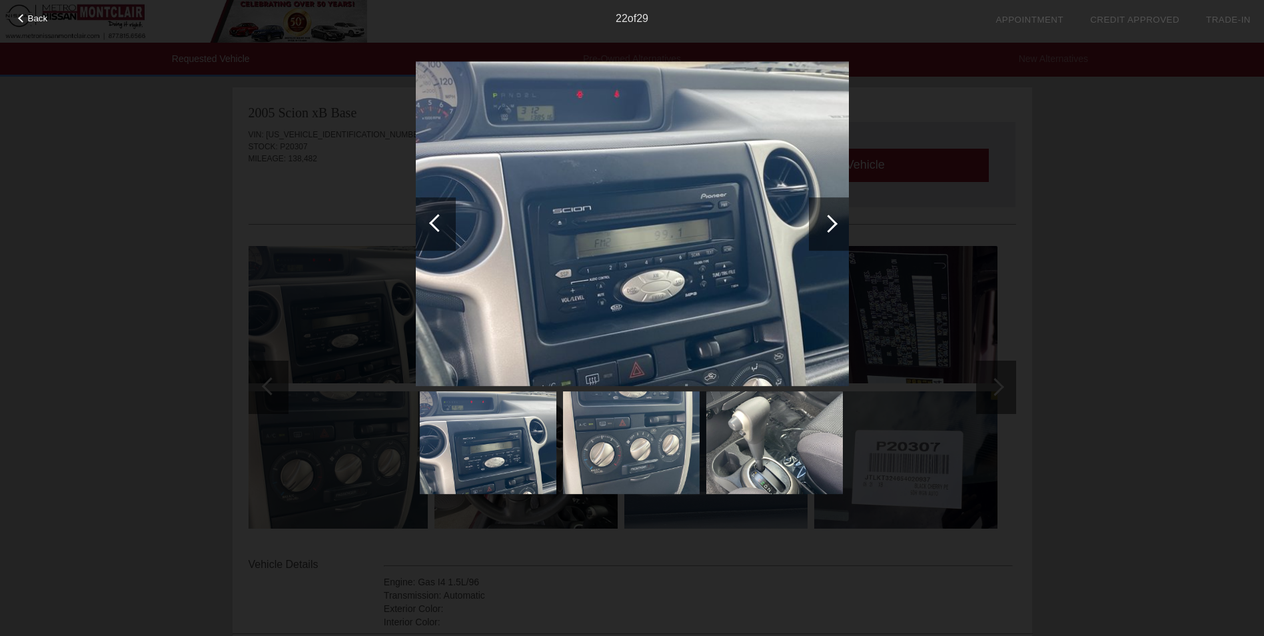
click at [828, 231] on div at bounding box center [829, 224] width 18 height 18
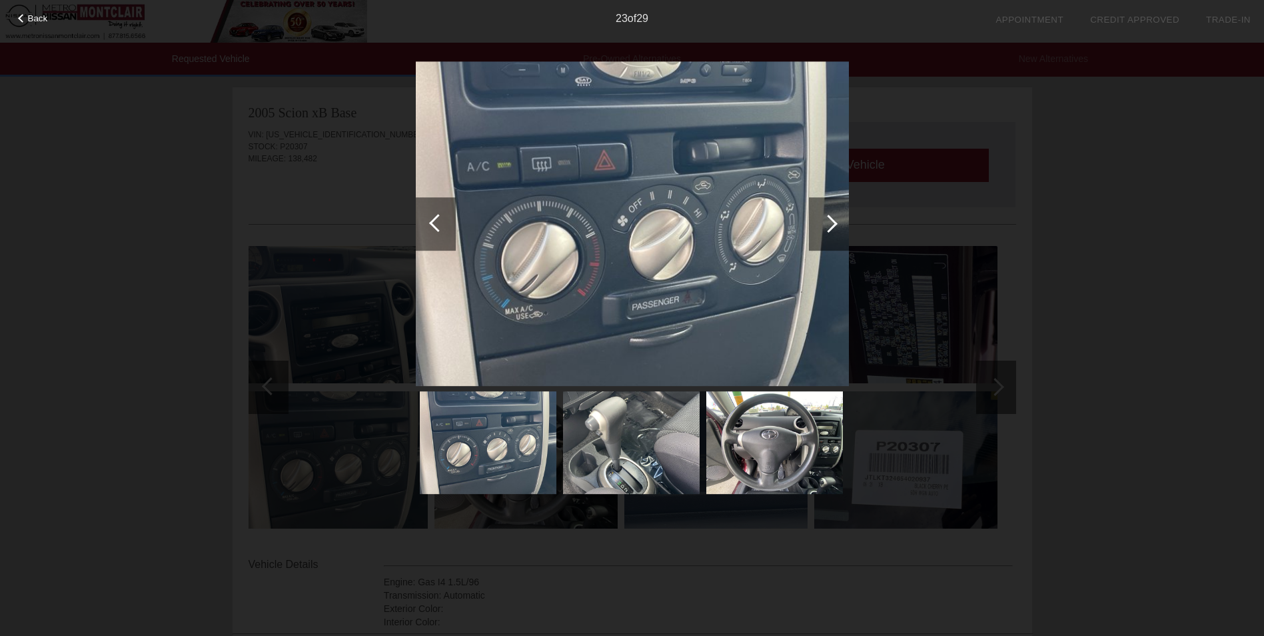
click at [828, 231] on div at bounding box center [829, 224] width 18 height 18
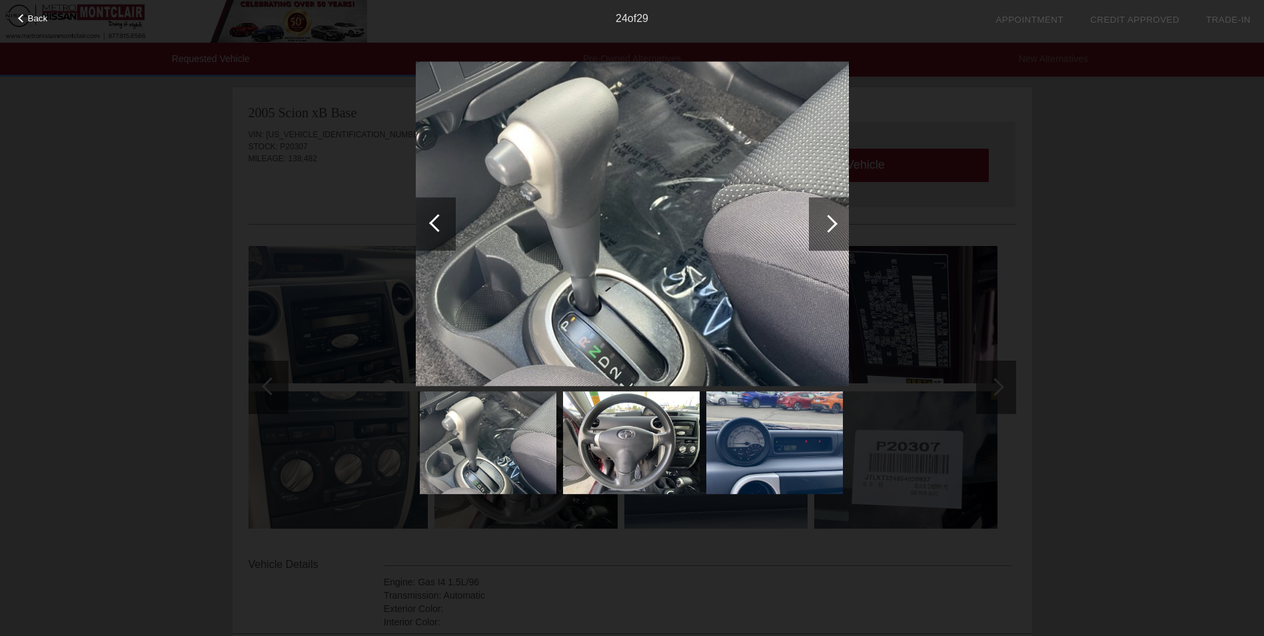
click at [826, 232] on div at bounding box center [829, 223] width 40 height 53
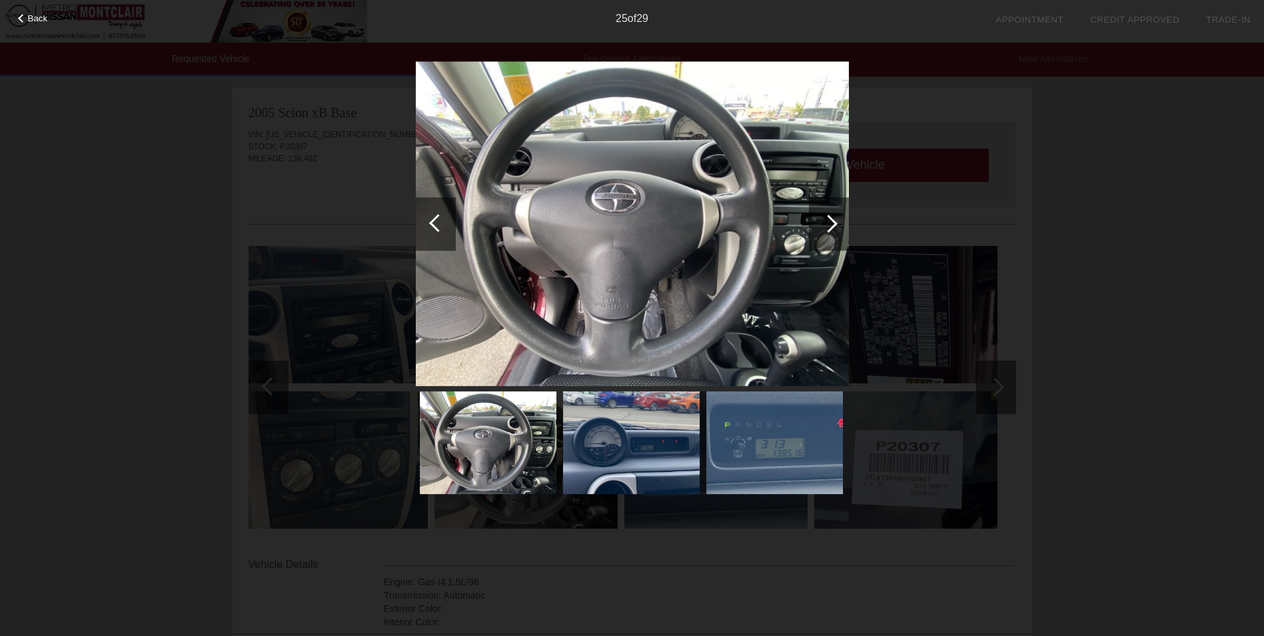
click at [821, 235] on div at bounding box center [829, 223] width 40 height 53
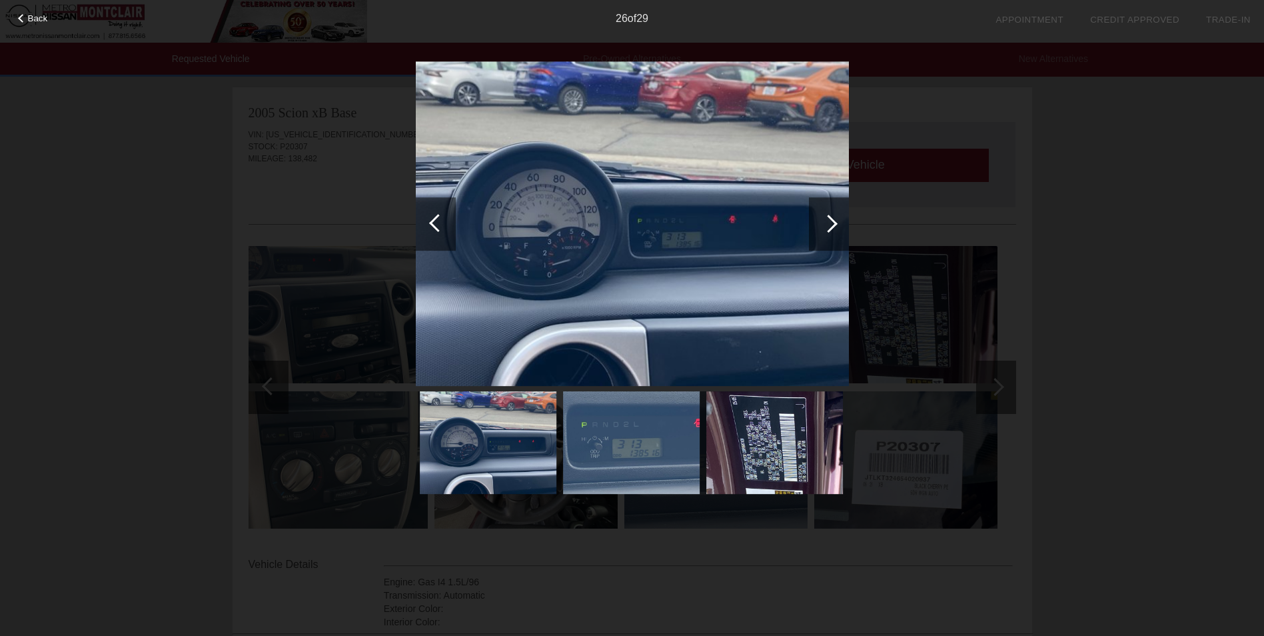
click at [446, 229] on div at bounding box center [436, 223] width 40 height 53
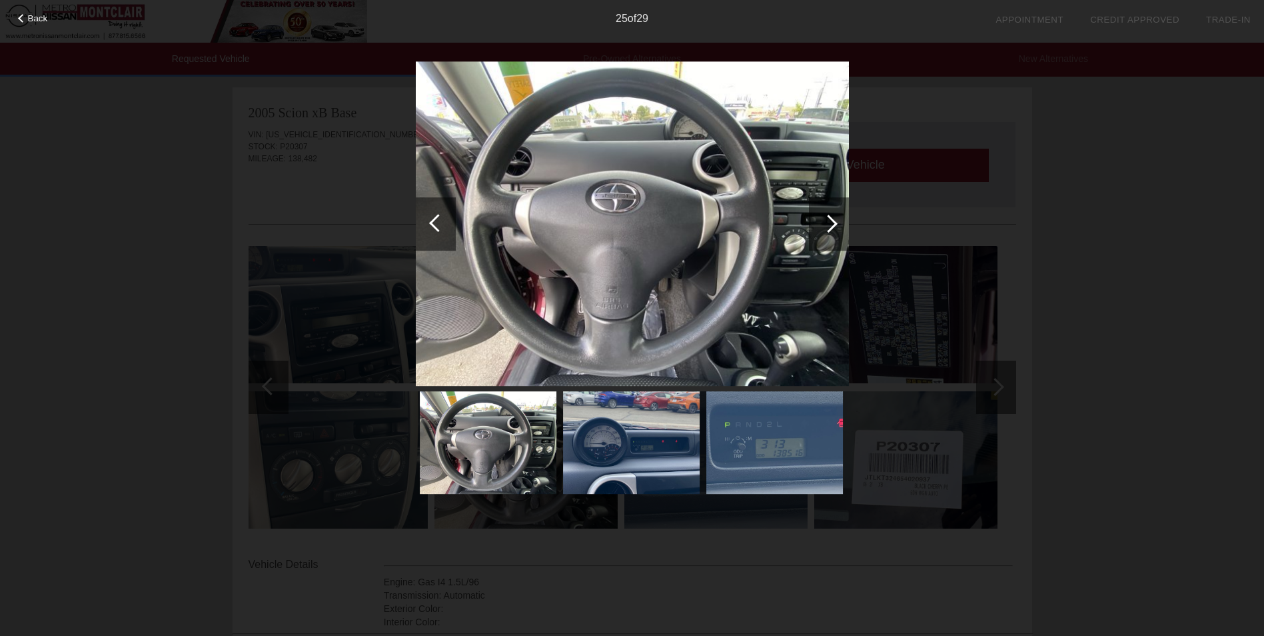
click at [836, 230] on div at bounding box center [829, 223] width 40 height 53
